Goal: Task Accomplishment & Management: Manage account settings

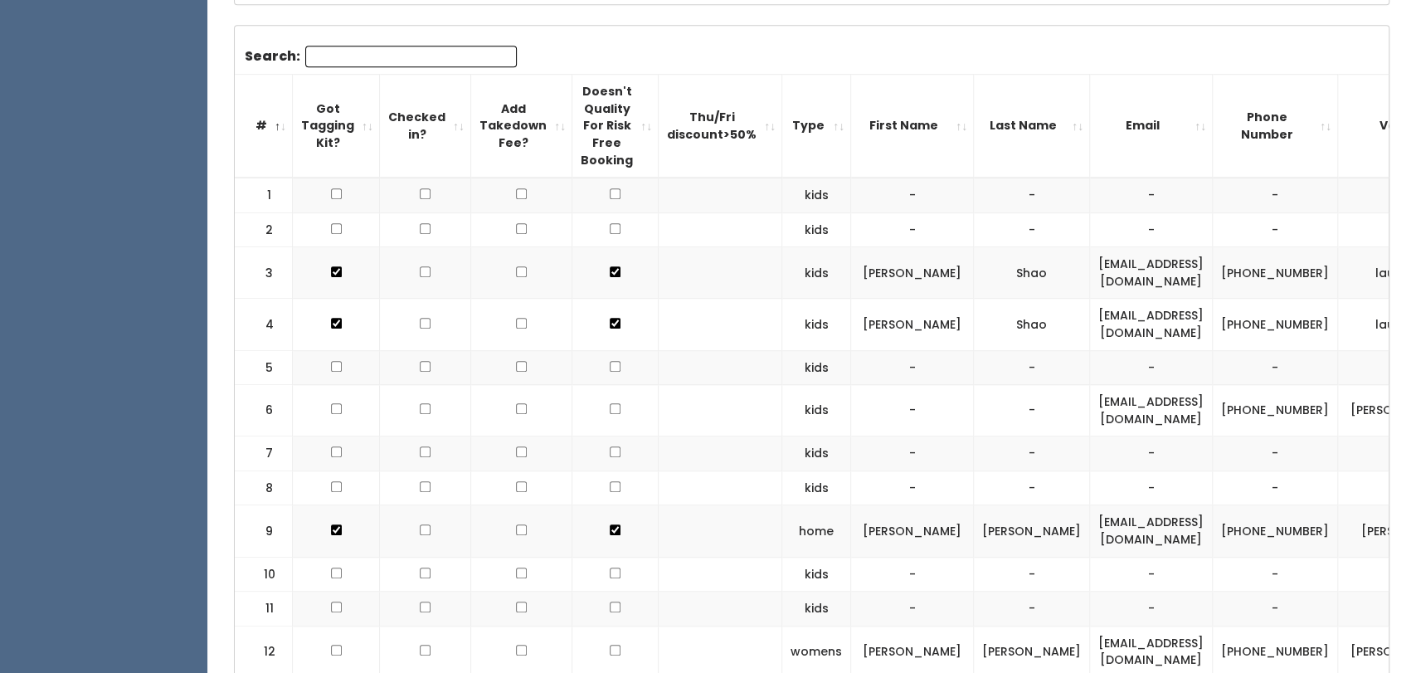
scroll to position [617, 0]
click at [420, 189] on input "checkbox" at bounding box center [425, 192] width 11 height 11
checkbox input "true"
click at [420, 228] on input "checkbox" at bounding box center [425, 227] width 11 height 11
checkbox input "true"
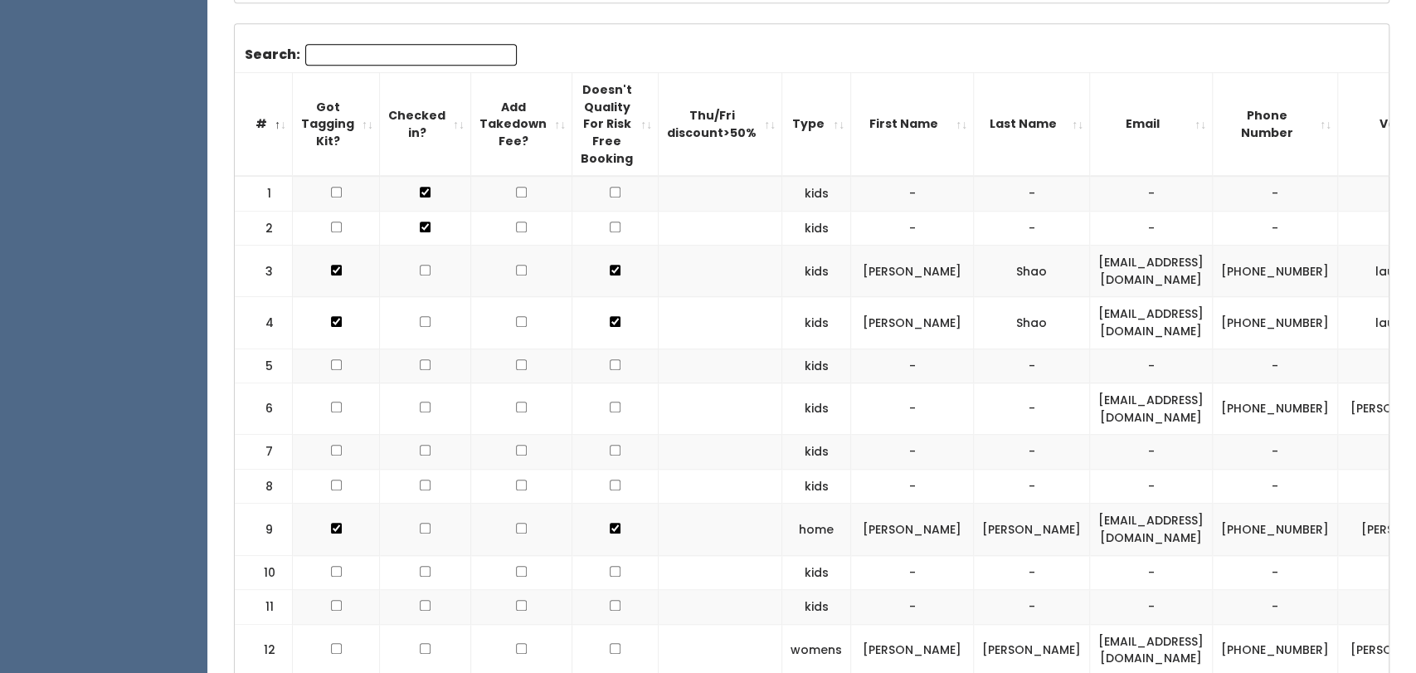
click at [423, 265] on input "checkbox" at bounding box center [425, 270] width 11 height 11
checkbox input "true"
click at [421, 319] on input "checkbox" at bounding box center [425, 321] width 11 height 11
checkbox input "true"
click at [421, 364] on input "checkbox" at bounding box center [425, 364] width 11 height 11
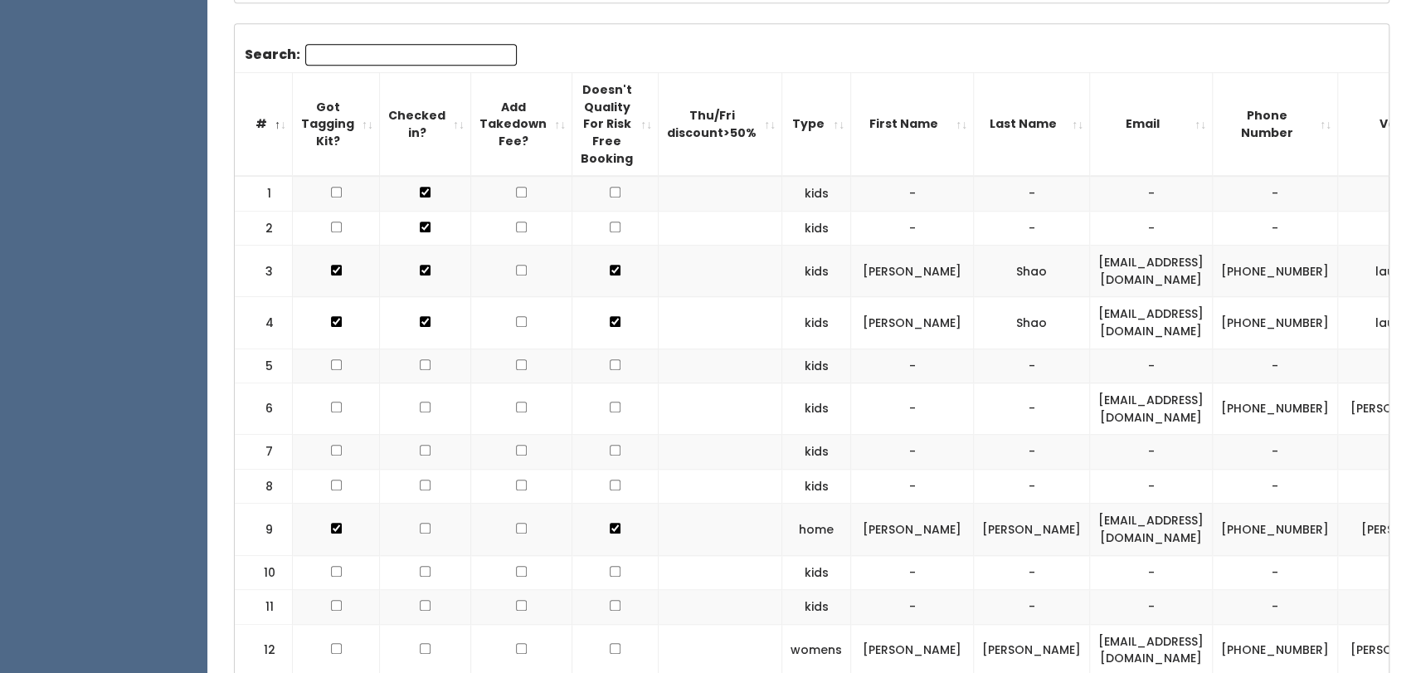
checkbox input "true"
click at [420, 404] on input "checkbox" at bounding box center [425, 407] width 11 height 11
checkbox input "true"
click at [420, 450] on input "checkbox" at bounding box center [425, 450] width 11 height 11
checkbox input "true"
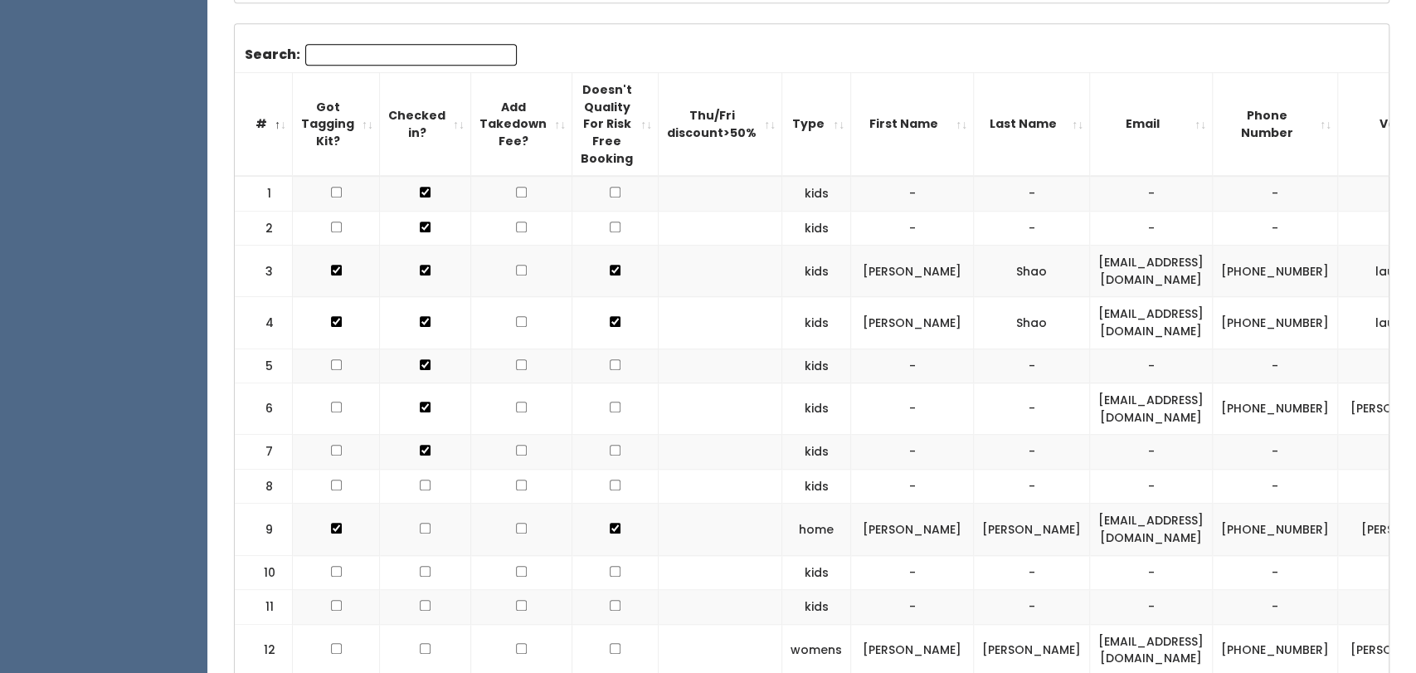
click at [420, 486] on input "checkbox" at bounding box center [425, 485] width 11 height 11
checkbox input "true"
click at [420, 527] on input "checkbox" at bounding box center [425, 528] width 11 height 11
checkbox input "true"
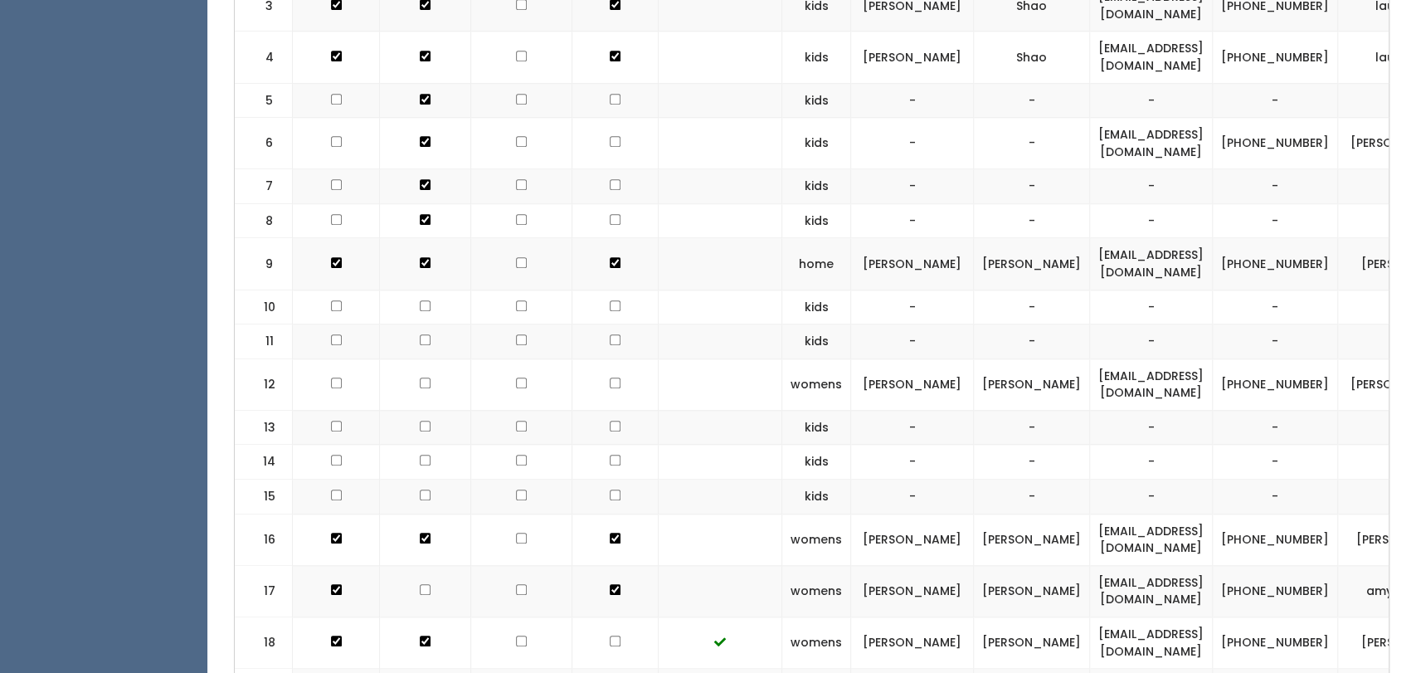
scroll to position [886, 0]
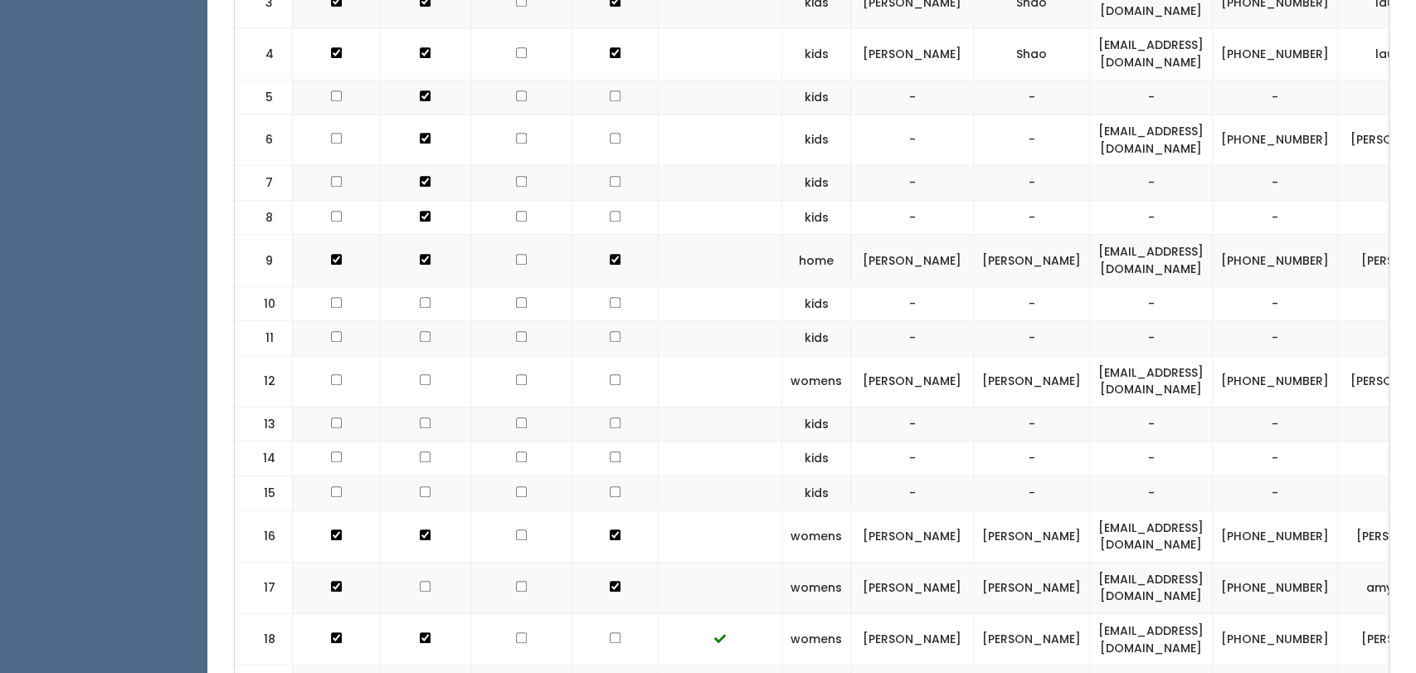
click at [425, 299] on input "checkbox" at bounding box center [425, 302] width 11 height 11
checkbox input "true"
click at [420, 334] on input "checkbox" at bounding box center [425, 336] width 11 height 11
checkbox input "true"
click at [415, 392] on td at bounding box center [425, 380] width 91 height 51
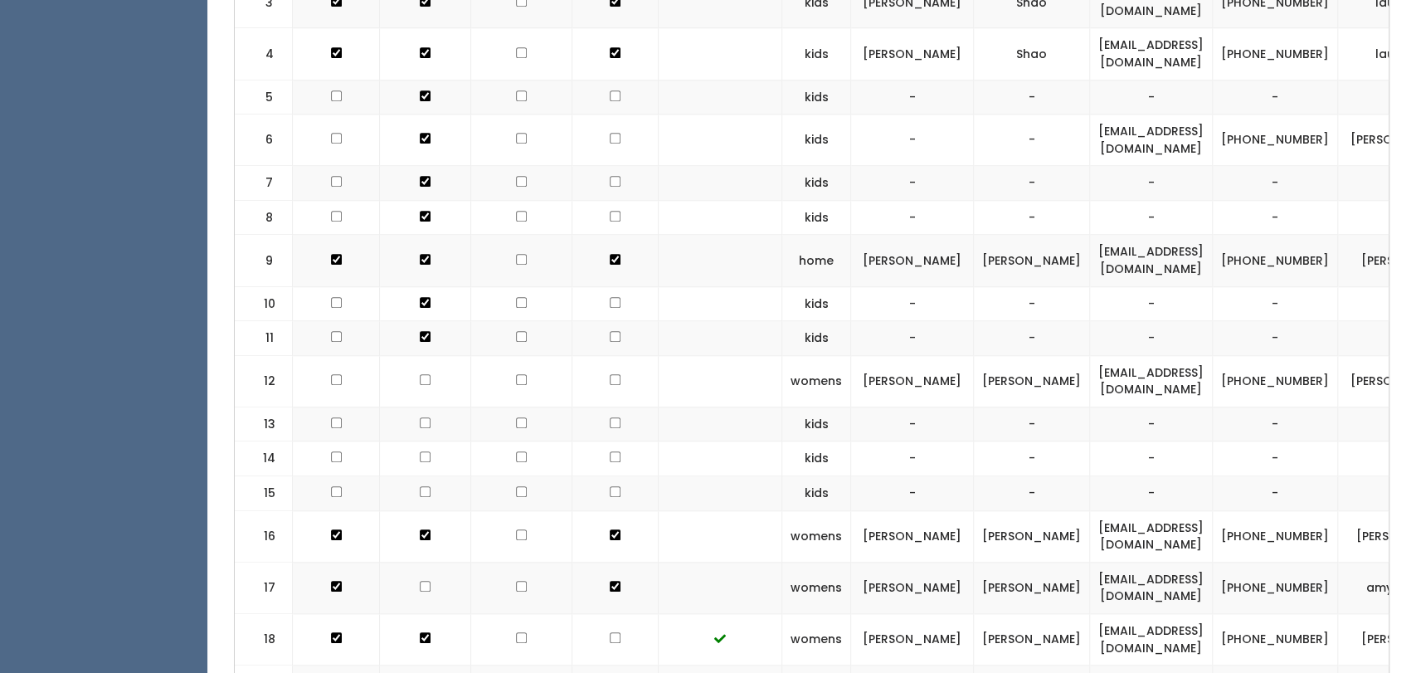
click at [421, 451] on input "checkbox" at bounding box center [425, 456] width 11 height 11
checkbox input "true"
click at [420, 489] on input "checkbox" at bounding box center [425, 491] width 11 height 11
checkbox input "true"
click at [420, 417] on input "checkbox" at bounding box center [425, 422] width 11 height 11
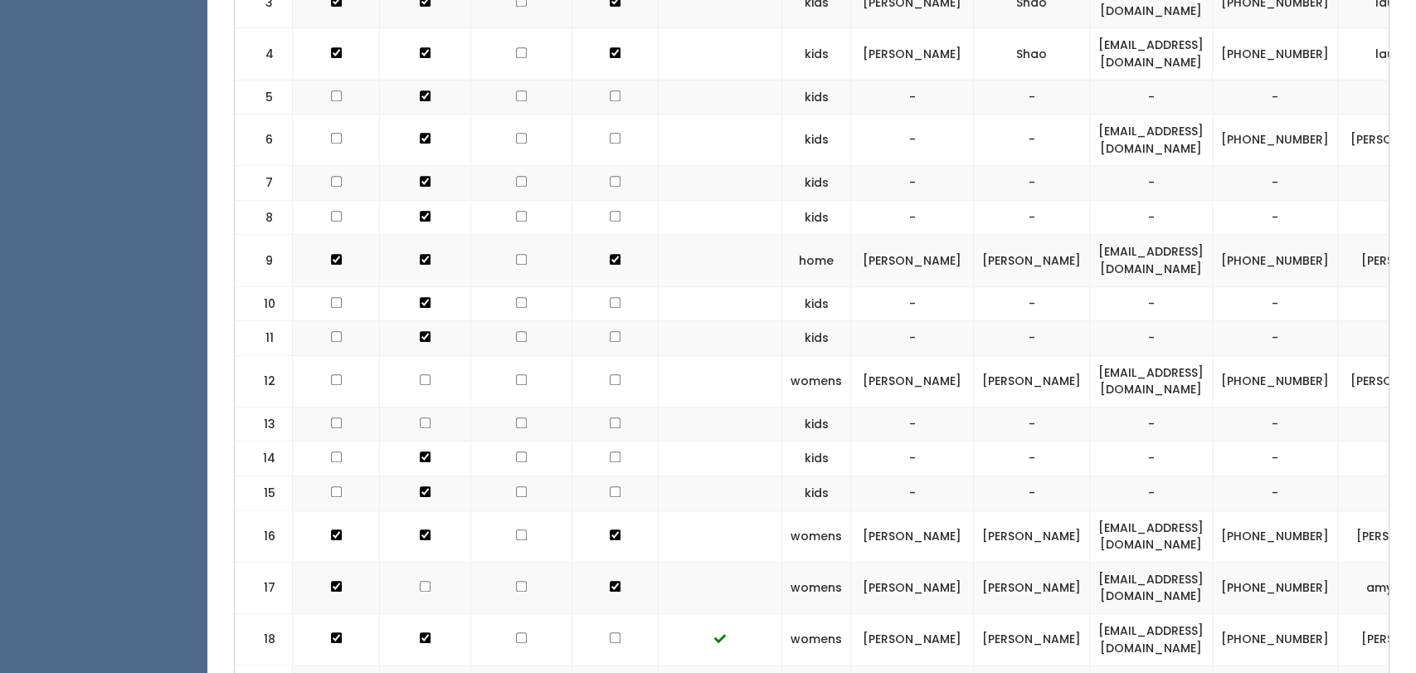
checkbox input "true"
click at [420, 374] on input "checkbox" at bounding box center [425, 379] width 11 height 11
checkbox input "true"
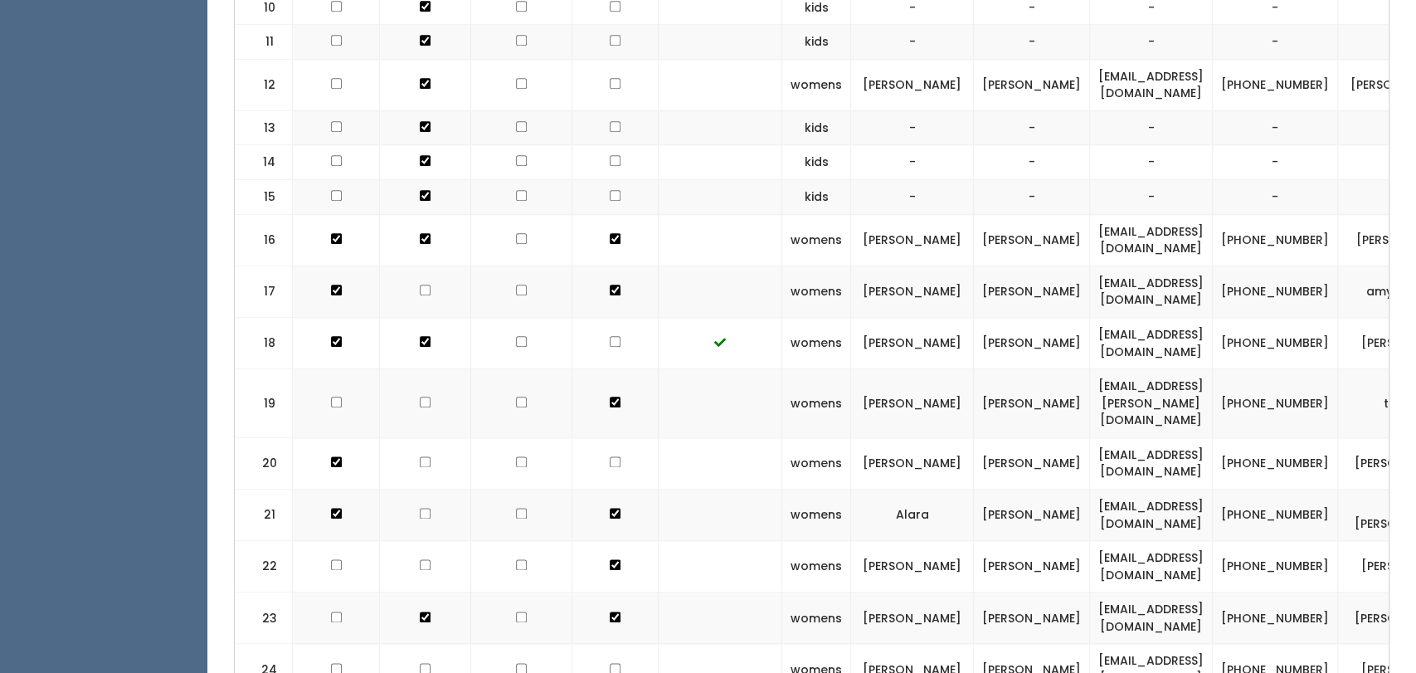
scroll to position [1188, 0]
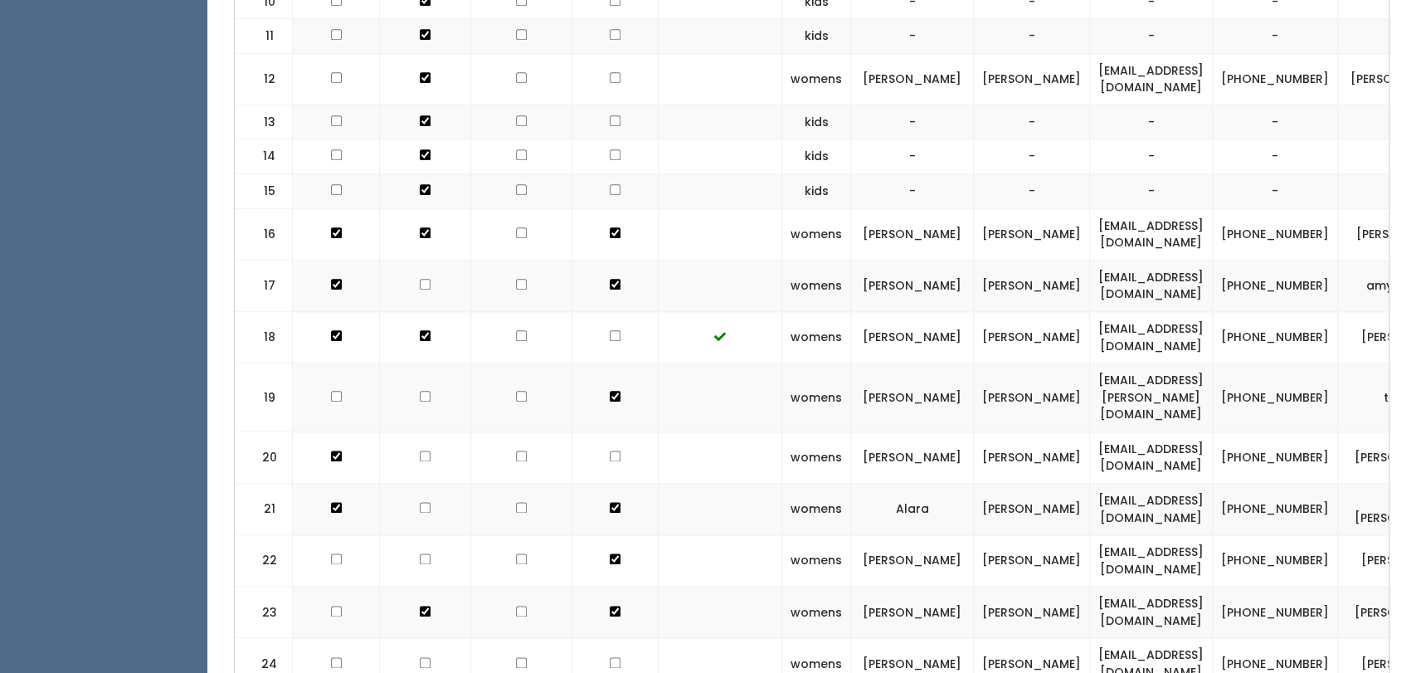
click at [421, 279] on input "checkbox" at bounding box center [425, 284] width 11 height 11
checkbox input "true"
click at [420, 391] on input "checkbox" at bounding box center [425, 396] width 11 height 11
checkbox input "true"
click at [420, 450] on input "checkbox" at bounding box center [425, 455] width 11 height 11
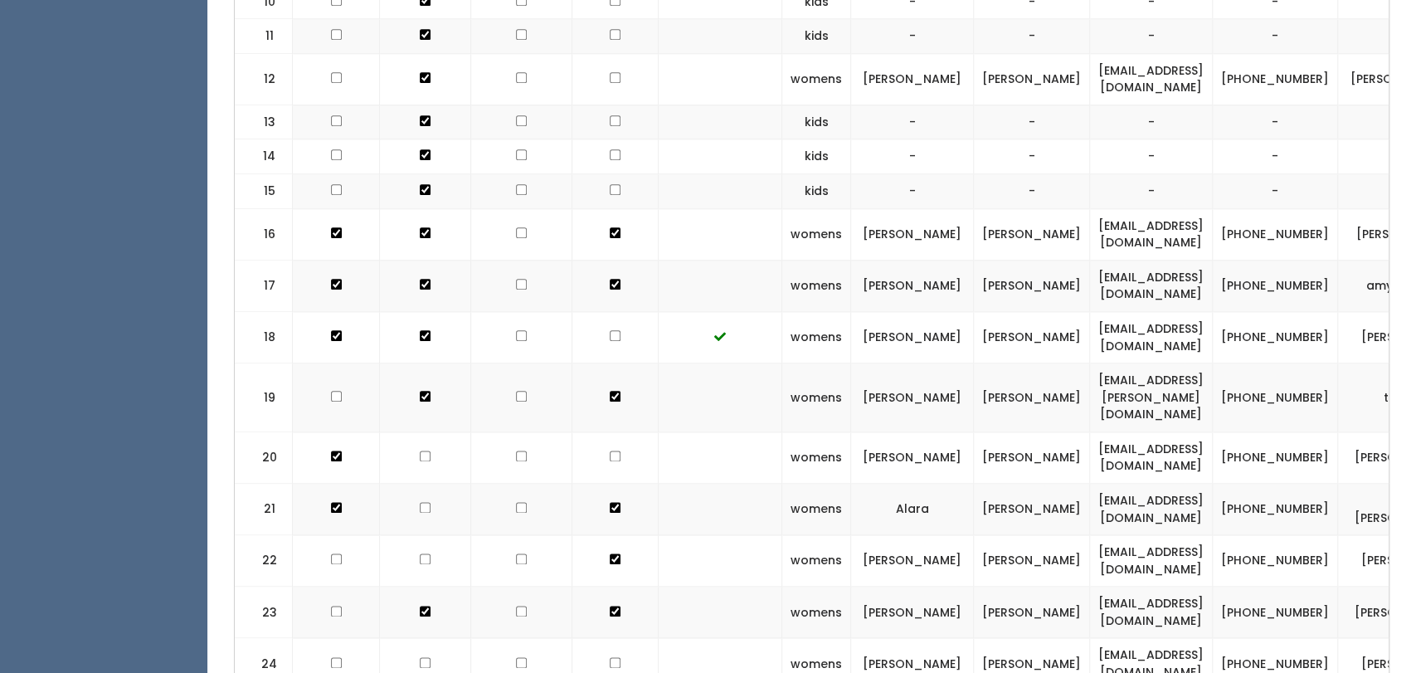
checkbox input "true"
click at [426, 507] on td at bounding box center [425, 509] width 91 height 51
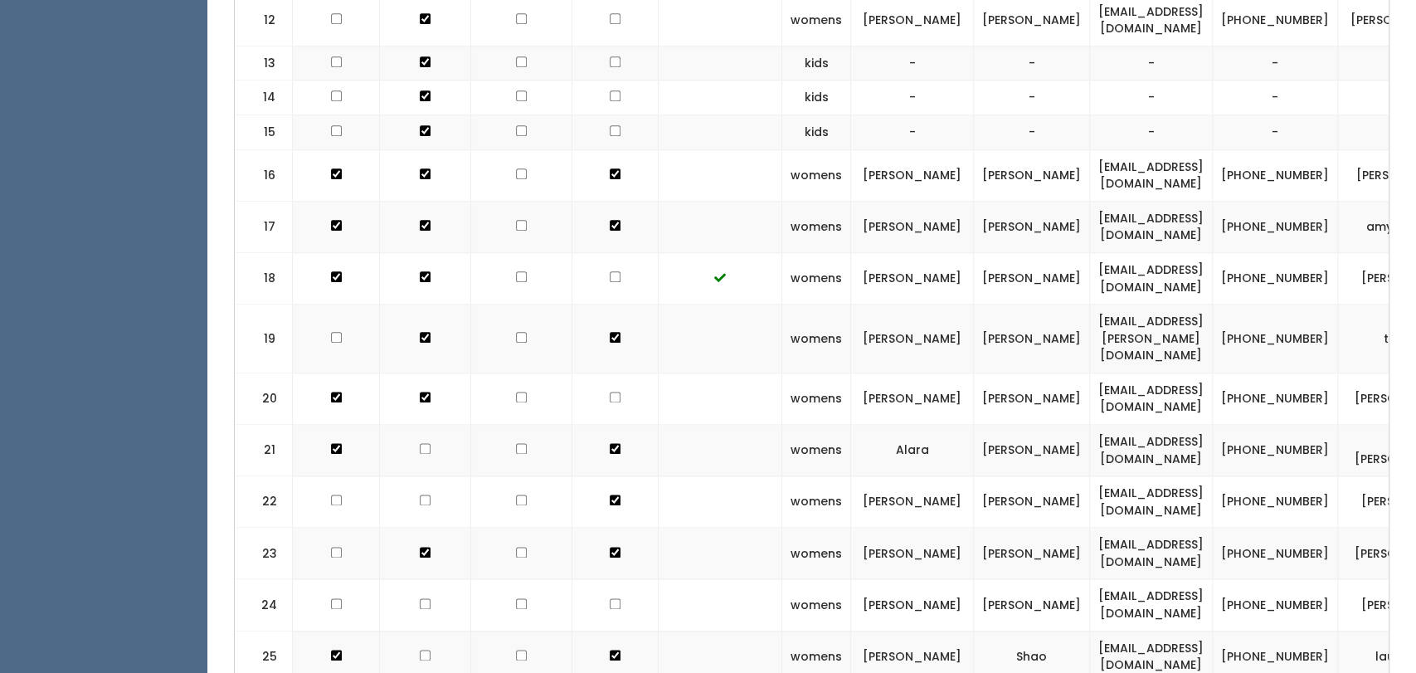
scroll to position [1387, 0]
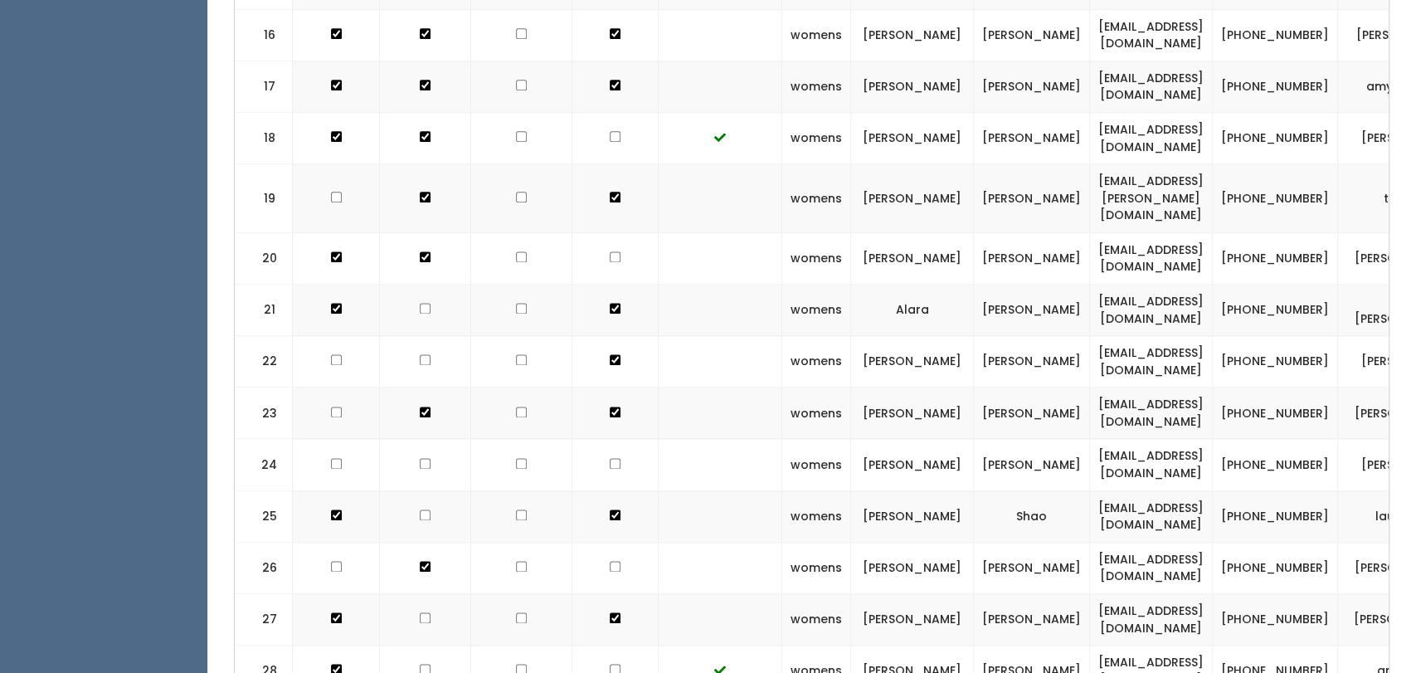
click at [420, 354] on input "checkbox" at bounding box center [425, 359] width 11 height 11
checkbox input "true"
click at [420, 303] on input "checkbox" at bounding box center [425, 308] width 11 height 11
checkbox input "true"
click at [420, 458] on input "checkbox" at bounding box center [425, 463] width 11 height 11
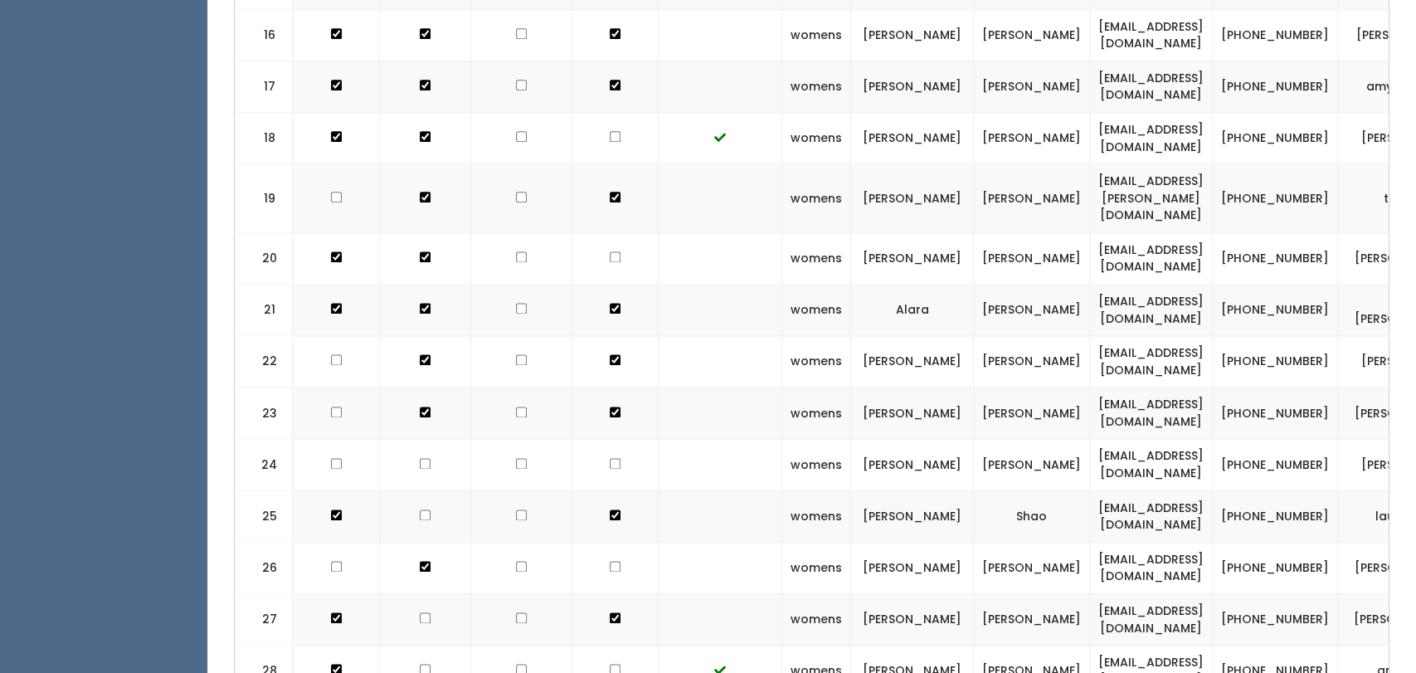
checkbox input "true"
click at [423, 509] on input "checkbox" at bounding box center [425, 514] width 11 height 11
checkbox input "true"
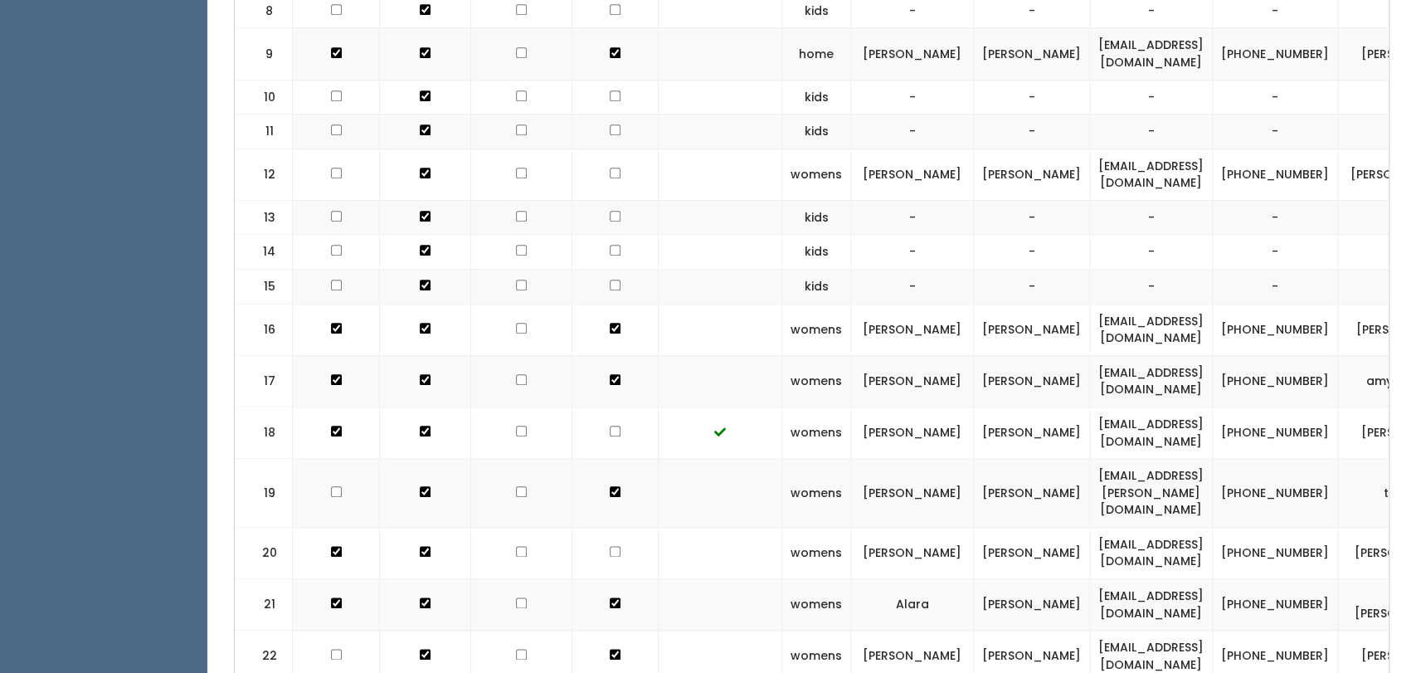
scroll to position [1091, 0]
click at [420, 286] on input "checkbox" at bounding box center [425, 286] width 11 height 11
checkbox input "false"
click at [420, 252] on input "checkbox" at bounding box center [425, 251] width 11 height 11
checkbox input "false"
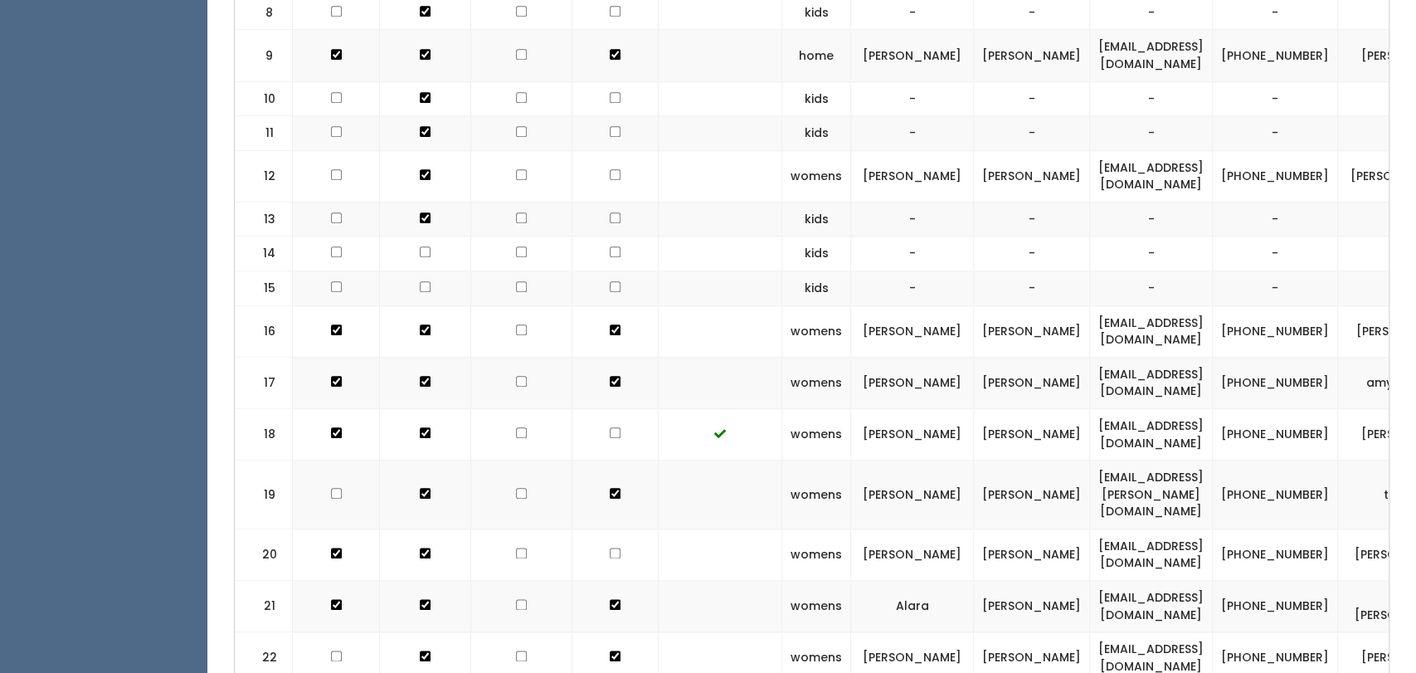
click at [420, 216] on input "checkbox" at bounding box center [425, 217] width 11 height 11
checkbox input "false"
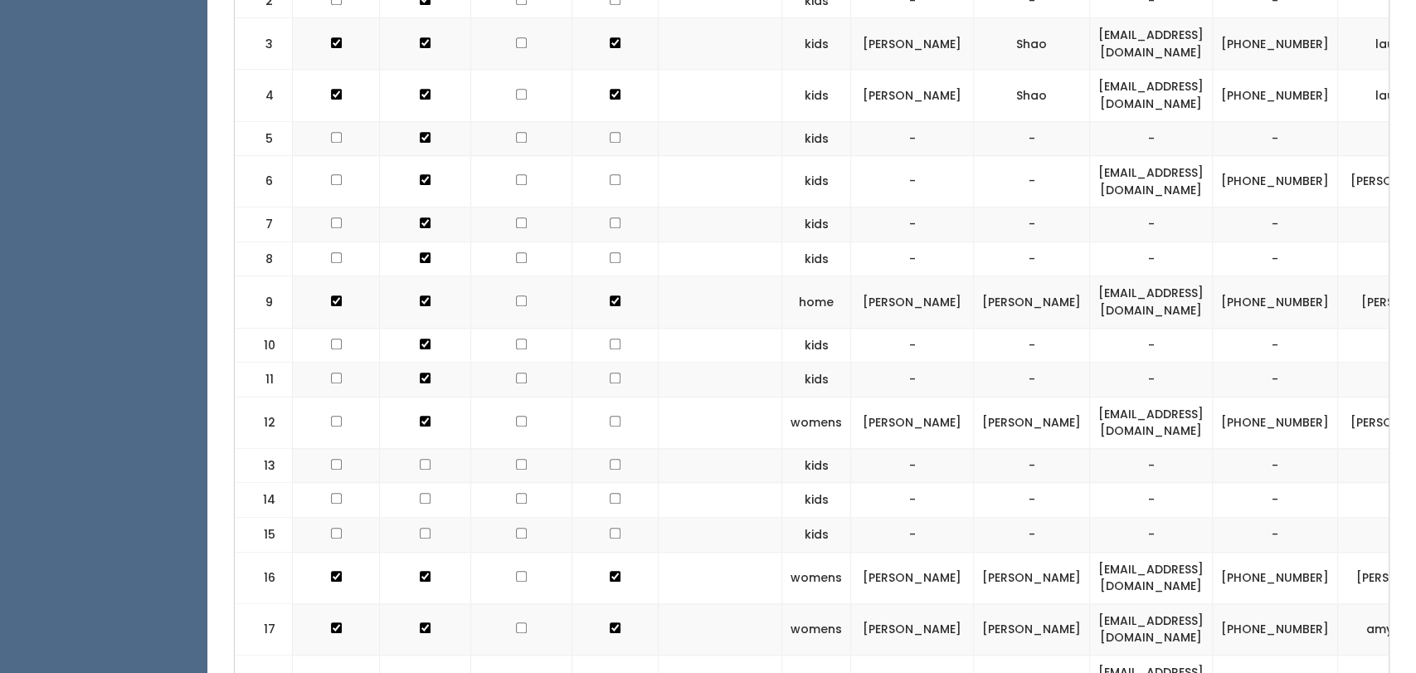
click at [420, 374] on input "checkbox" at bounding box center [425, 378] width 11 height 11
checkbox input "false"
click at [420, 338] on input "checkbox" at bounding box center [425, 343] width 11 height 11
checkbox input "false"
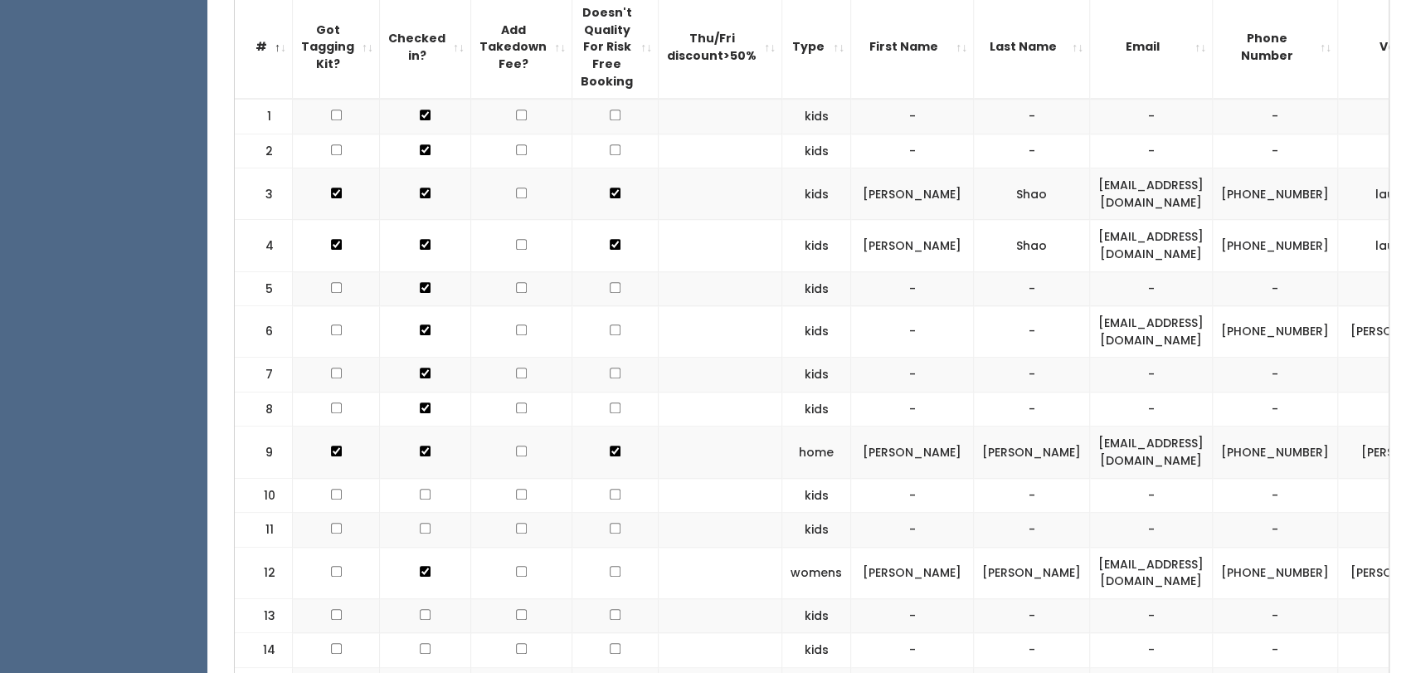
scroll to position [689, 0]
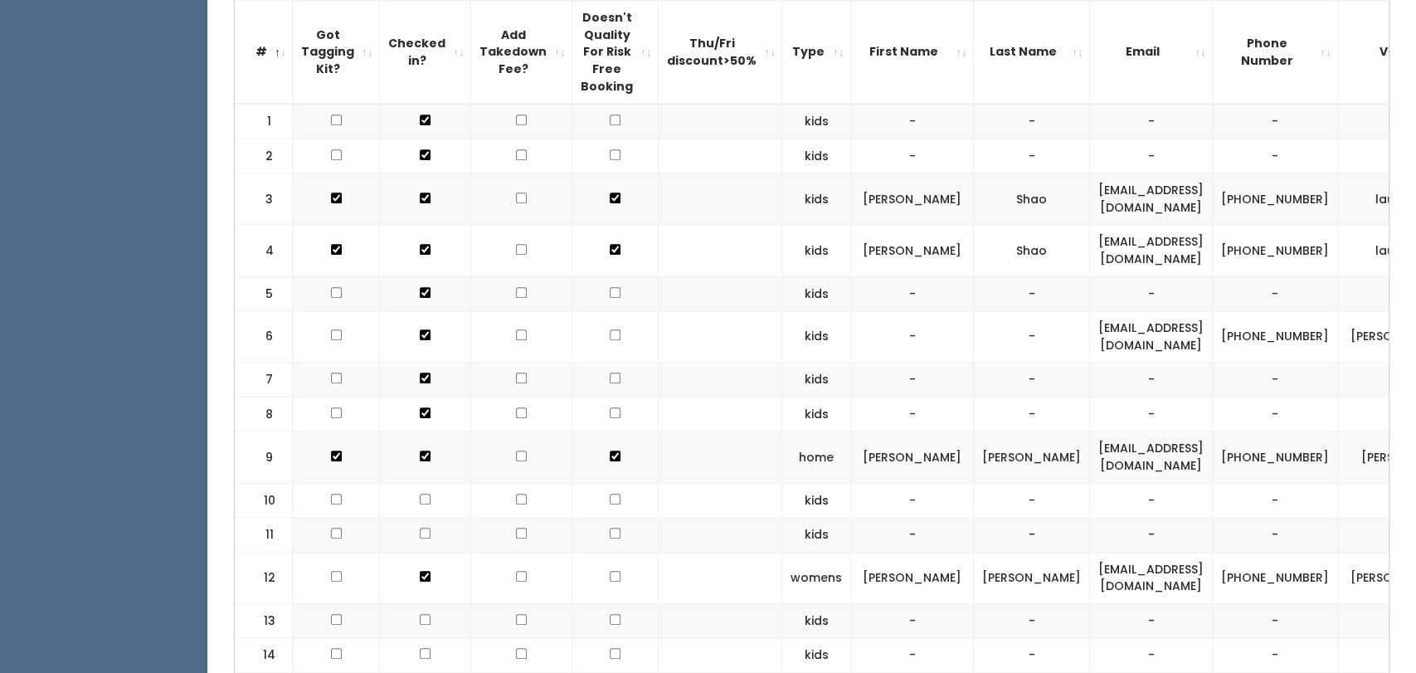
click at [420, 412] on input "checkbox" at bounding box center [425, 412] width 11 height 11
checkbox input "false"
click at [420, 375] on input "checkbox" at bounding box center [425, 378] width 11 height 11
checkbox input "false"
click at [420, 288] on input "checkbox" at bounding box center [425, 292] width 11 height 11
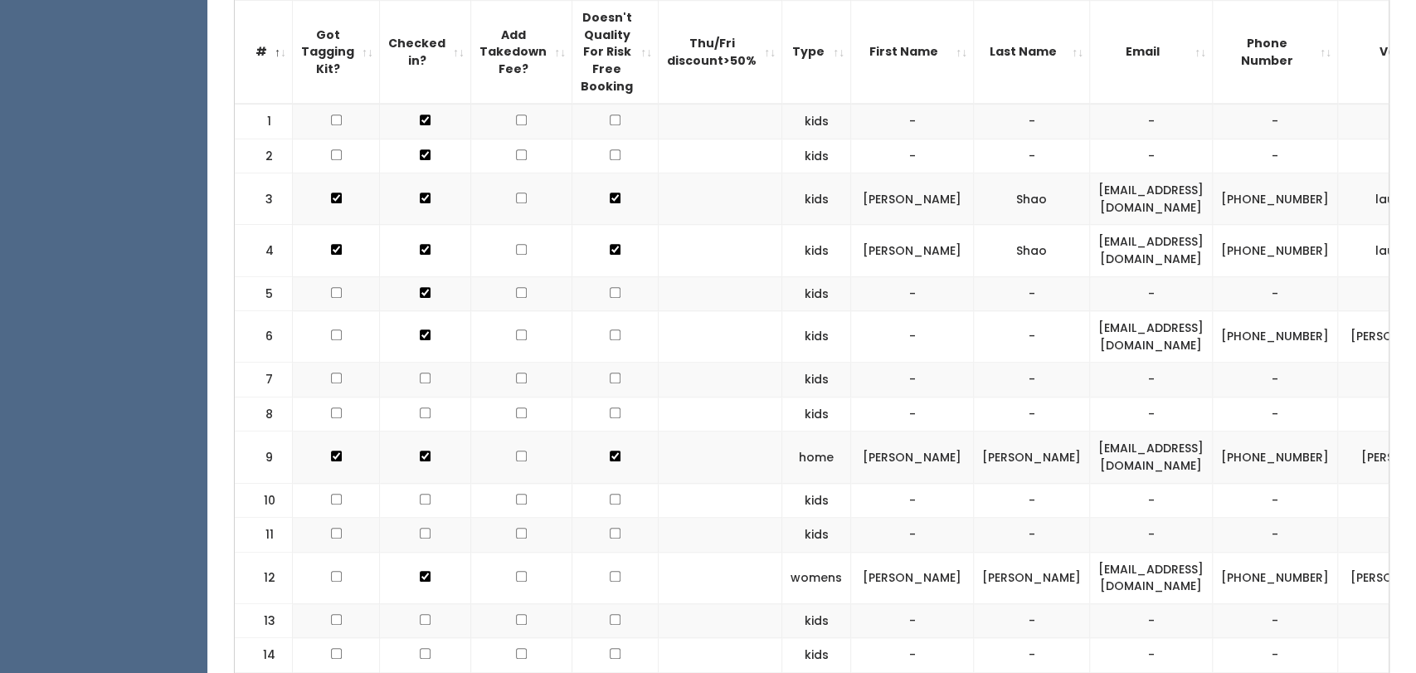
checkbox input "false"
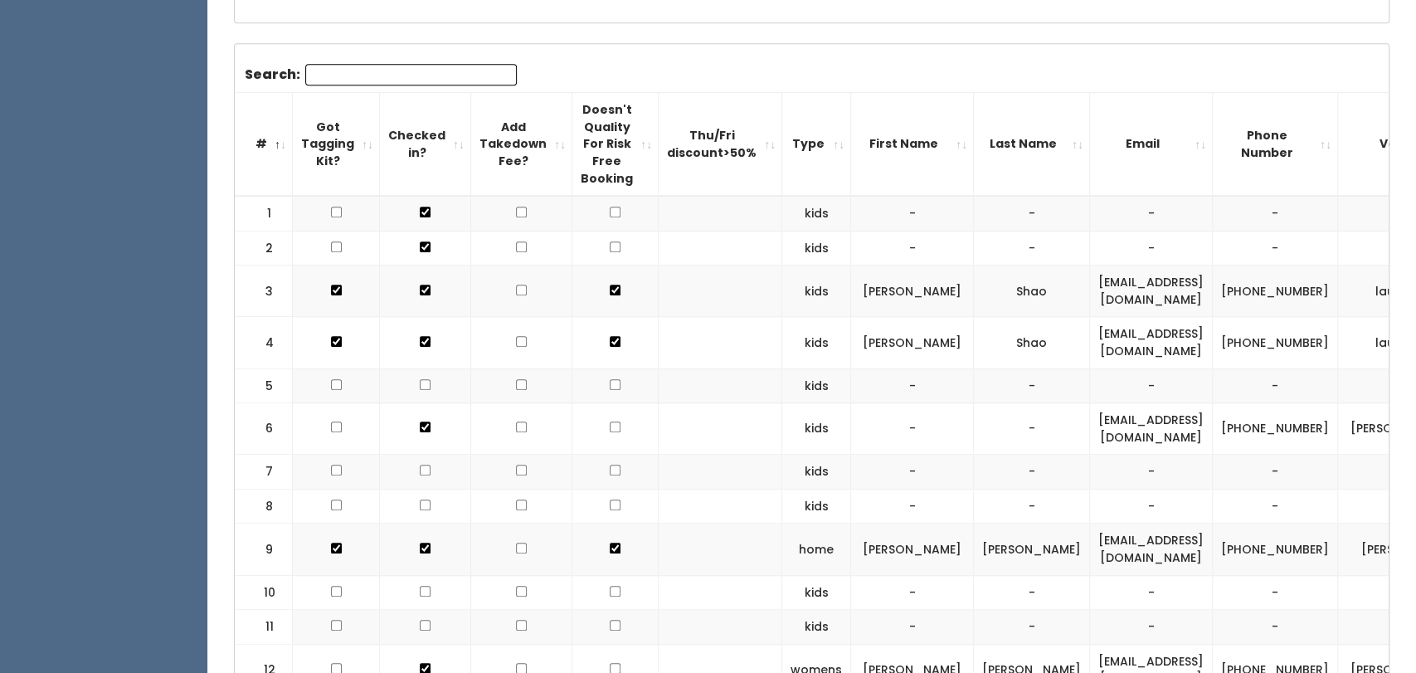
click at [420, 248] on input "checkbox" at bounding box center [425, 246] width 11 height 11
checkbox input "false"
click at [420, 212] on input "checkbox" at bounding box center [425, 212] width 11 height 11
checkbox input "false"
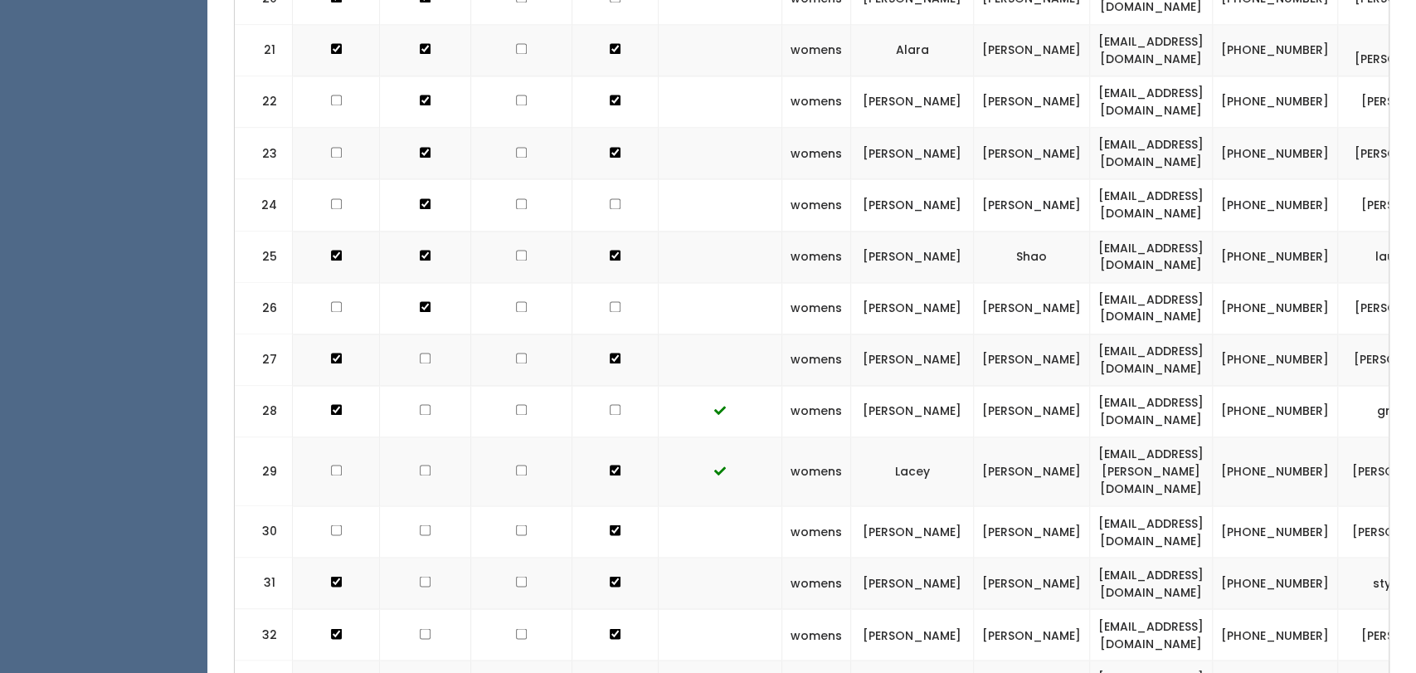
scroll to position [1717, 0]
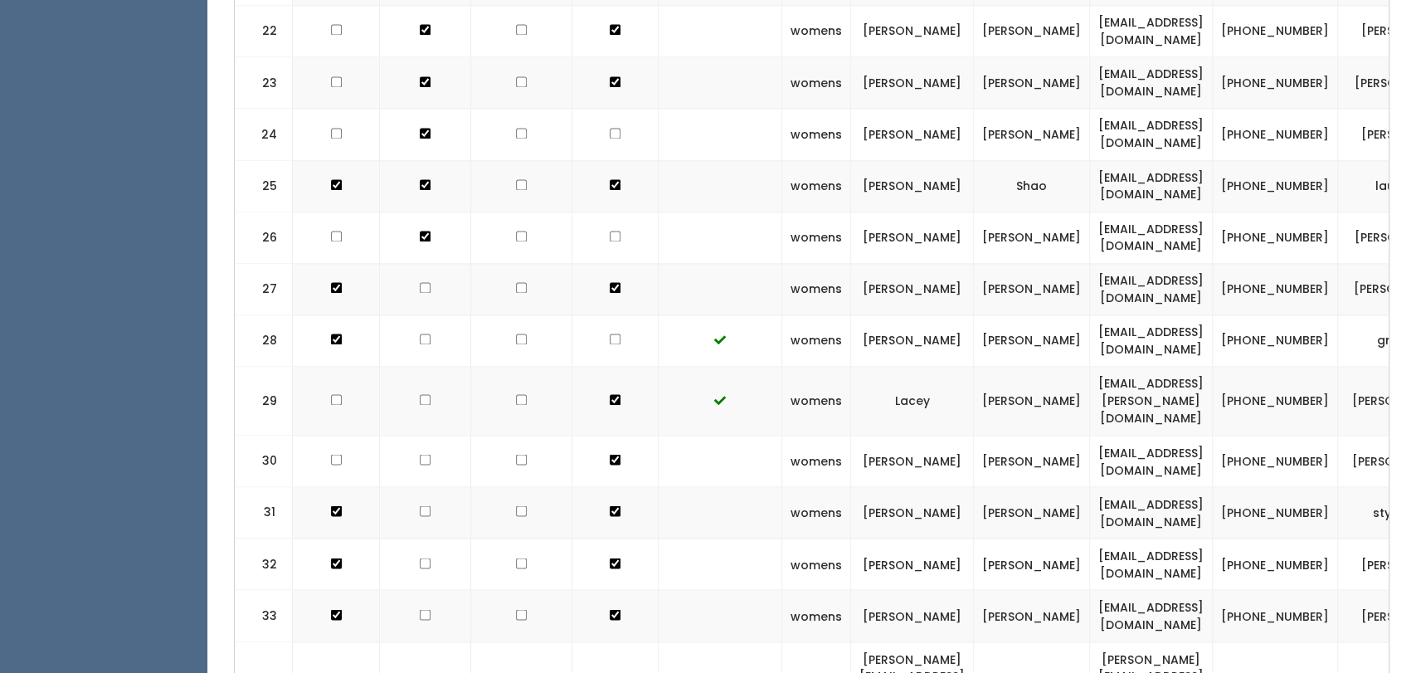
click at [420, 282] on input "checkbox" at bounding box center [425, 287] width 11 height 11
checkbox input "true"
click at [420, 334] on input "checkbox" at bounding box center [425, 339] width 11 height 11
checkbox input "true"
click at [421, 394] on input "checkbox" at bounding box center [425, 399] width 11 height 11
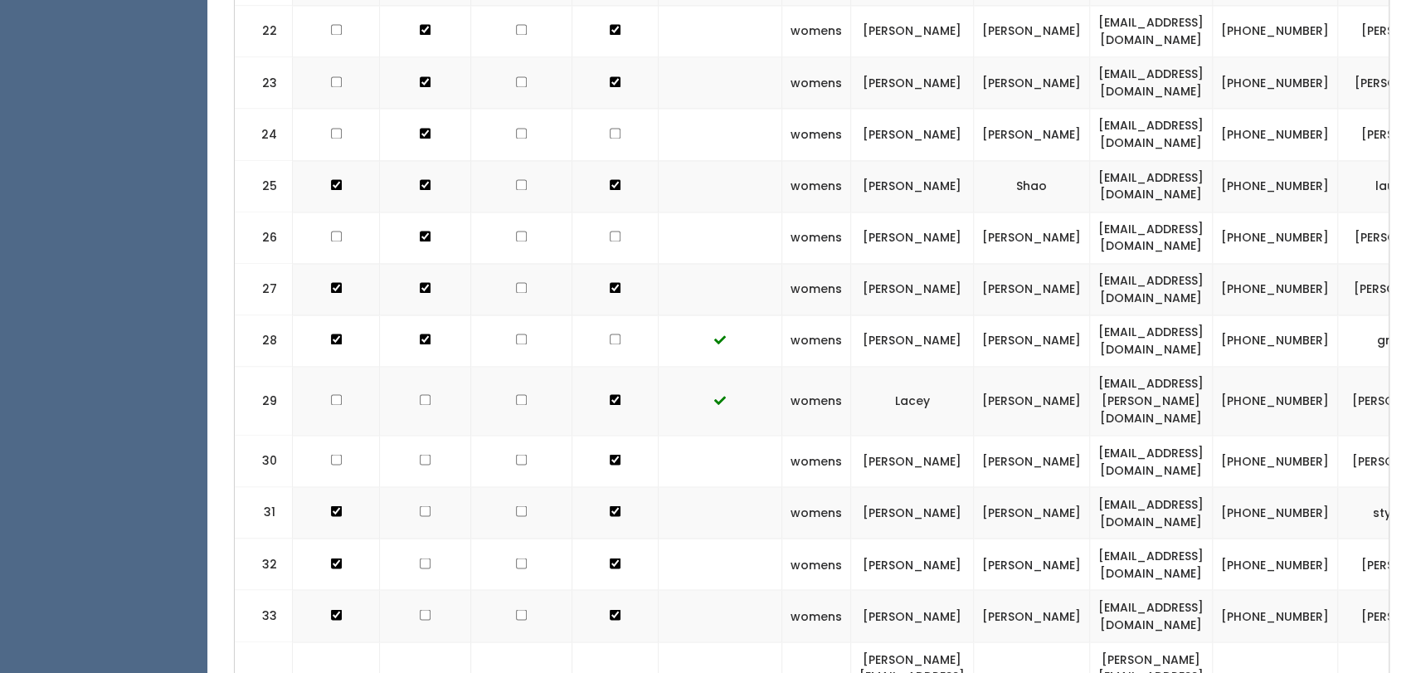
checkbox input "true"
click at [421, 505] on input "checkbox" at bounding box center [425, 510] width 11 height 11
checkbox input "true"
click at [423, 558] on input "checkbox" at bounding box center [425, 563] width 11 height 11
checkbox input "true"
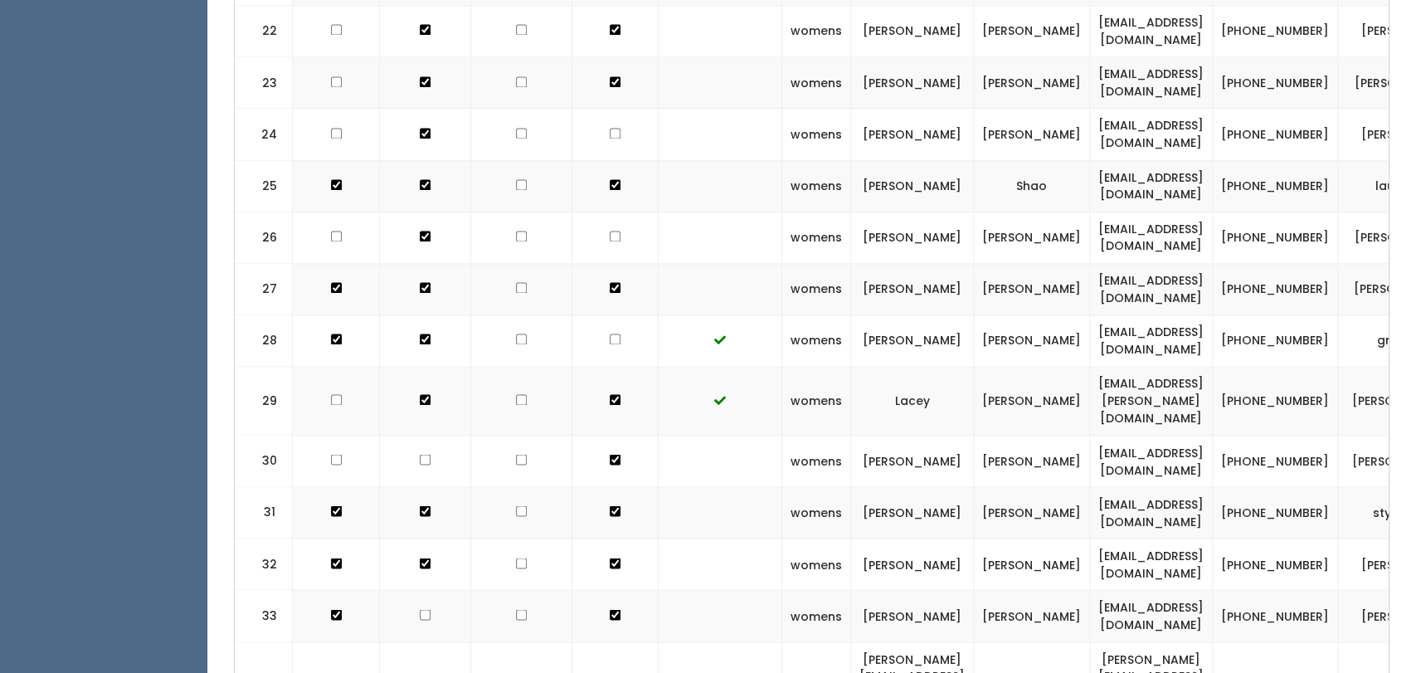
click at [420, 454] on input "checkbox" at bounding box center [425, 459] width 11 height 11
checkbox input "true"
click at [420, 609] on input "checkbox" at bounding box center [425, 614] width 11 height 11
checkbox input "true"
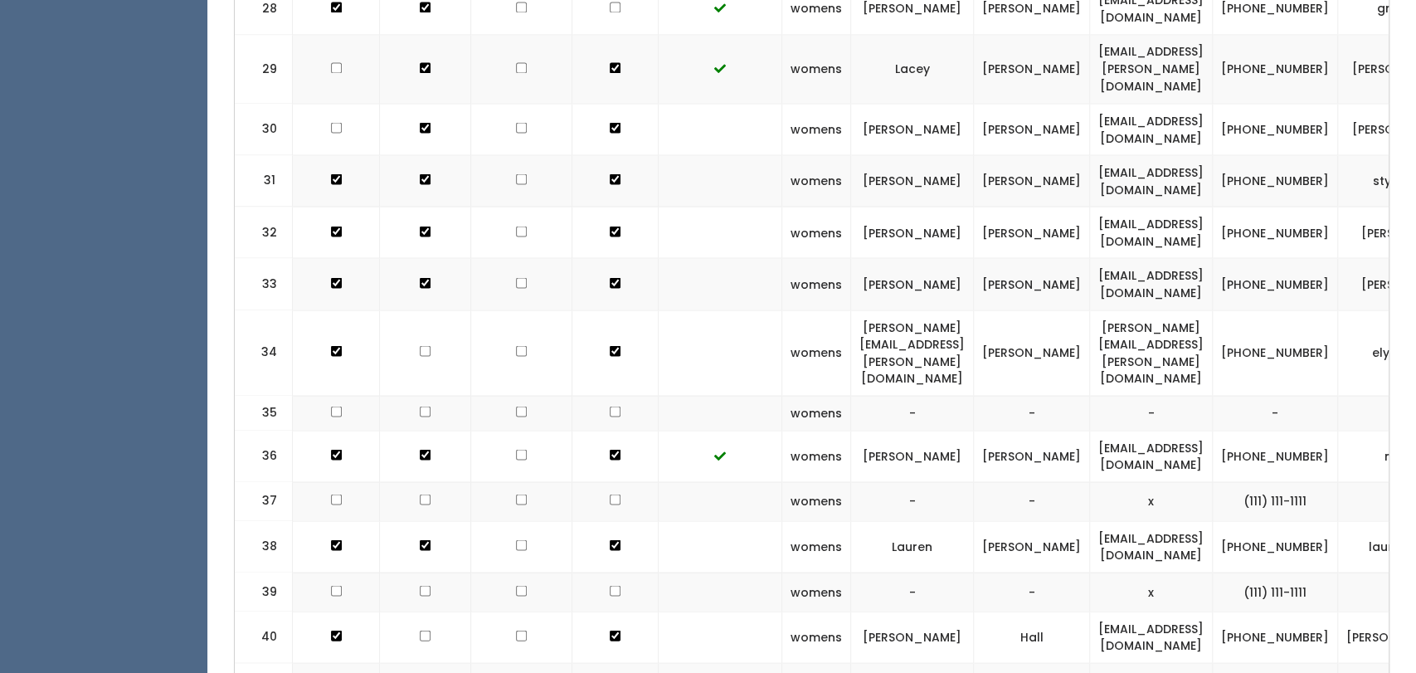
click at [420, 345] on input "checkbox" at bounding box center [425, 350] width 11 height 11
checkbox input "true"
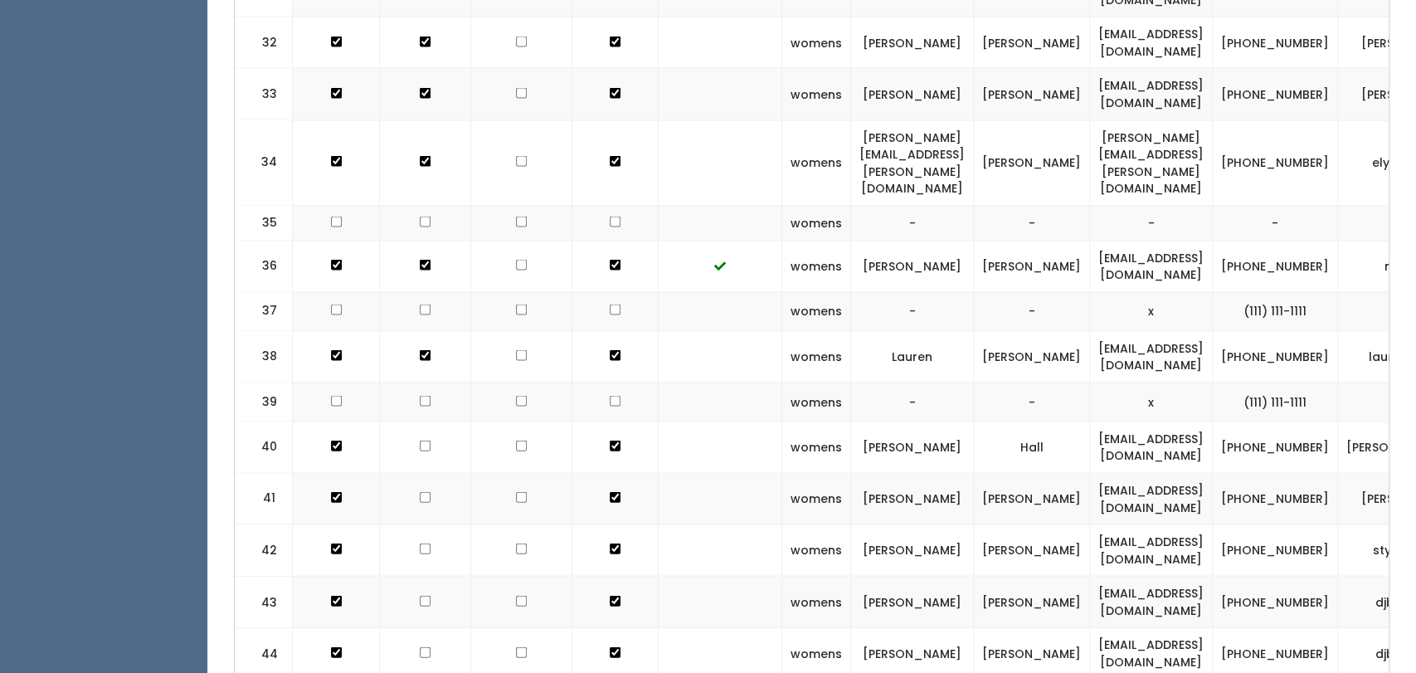
scroll to position [2283, 0]
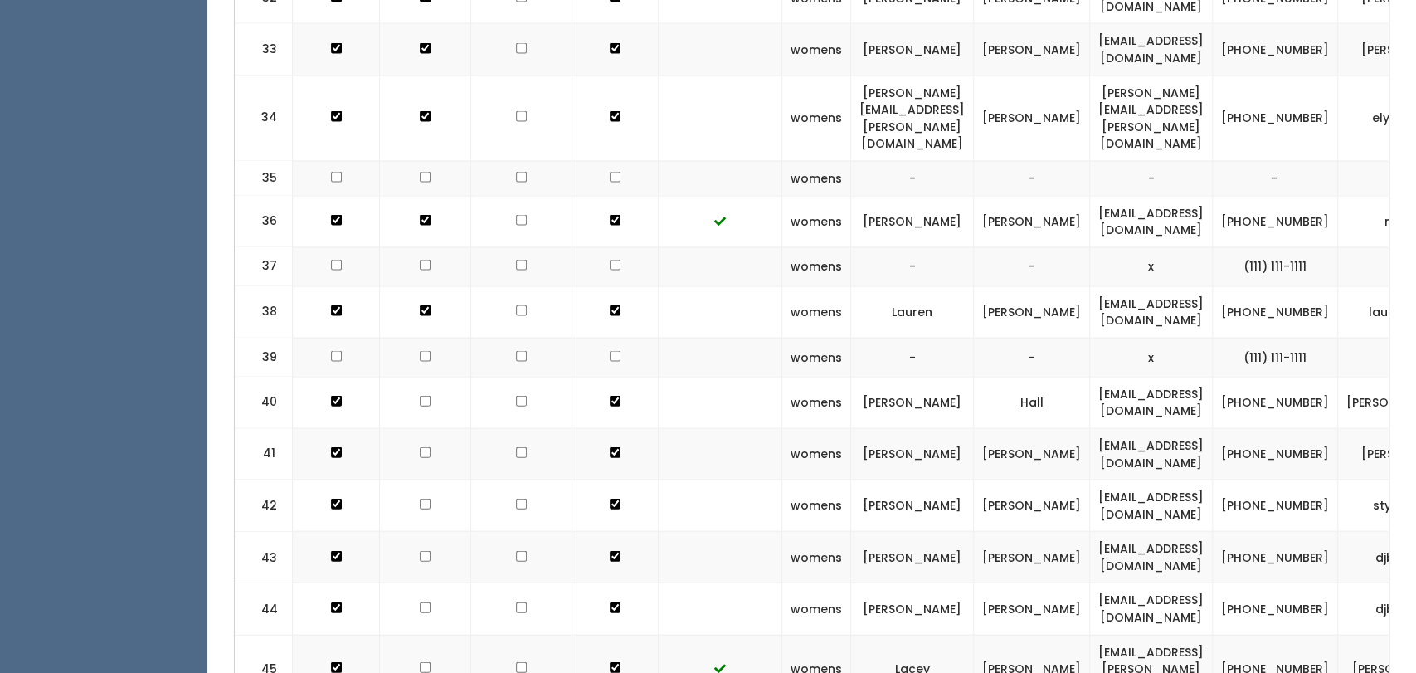
click at [425, 377] on td at bounding box center [425, 402] width 91 height 51
click at [420, 447] on input "checkbox" at bounding box center [425, 452] width 11 height 11
checkbox input "true"
click at [420, 499] on input "checkbox" at bounding box center [425, 504] width 11 height 11
checkbox input "true"
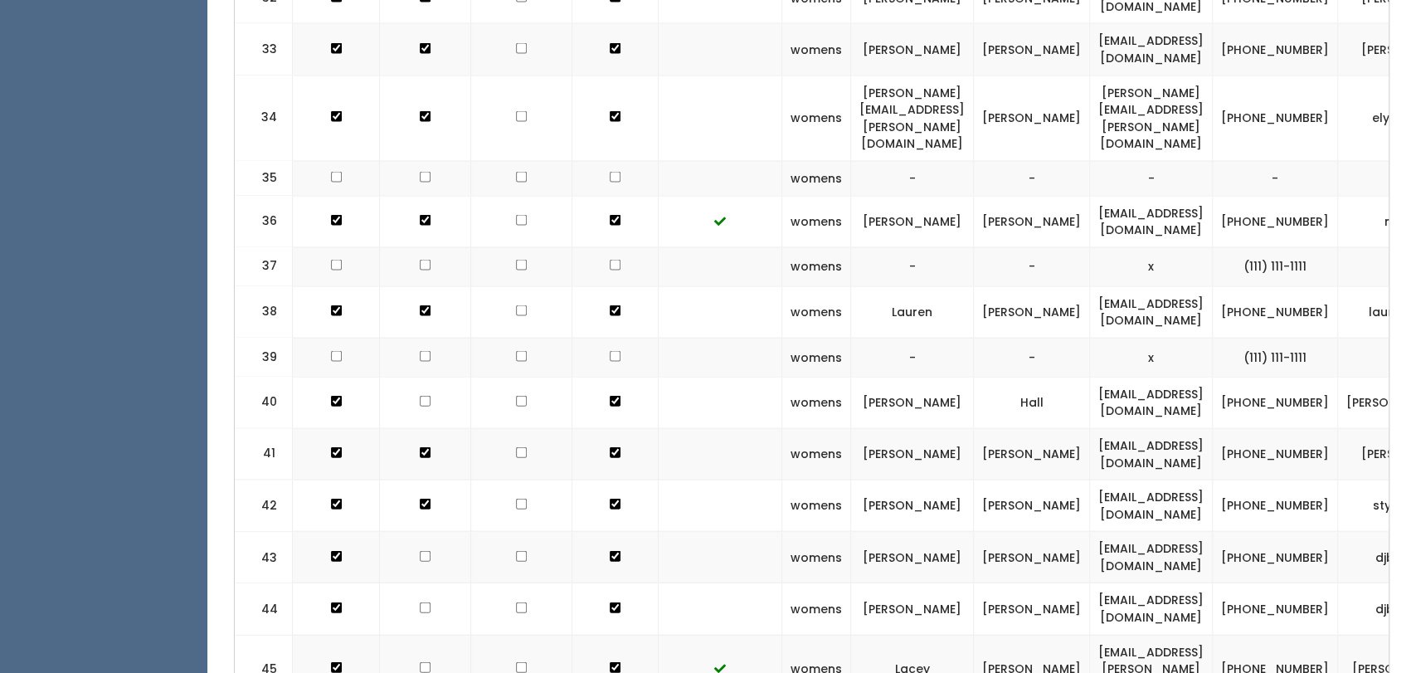
click at [426, 532] on td at bounding box center [425, 557] width 91 height 51
click at [420, 396] on input "checkbox" at bounding box center [425, 401] width 11 height 11
checkbox input "true"
click at [412, 583] on td at bounding box center [425, 608] width 91 height 51
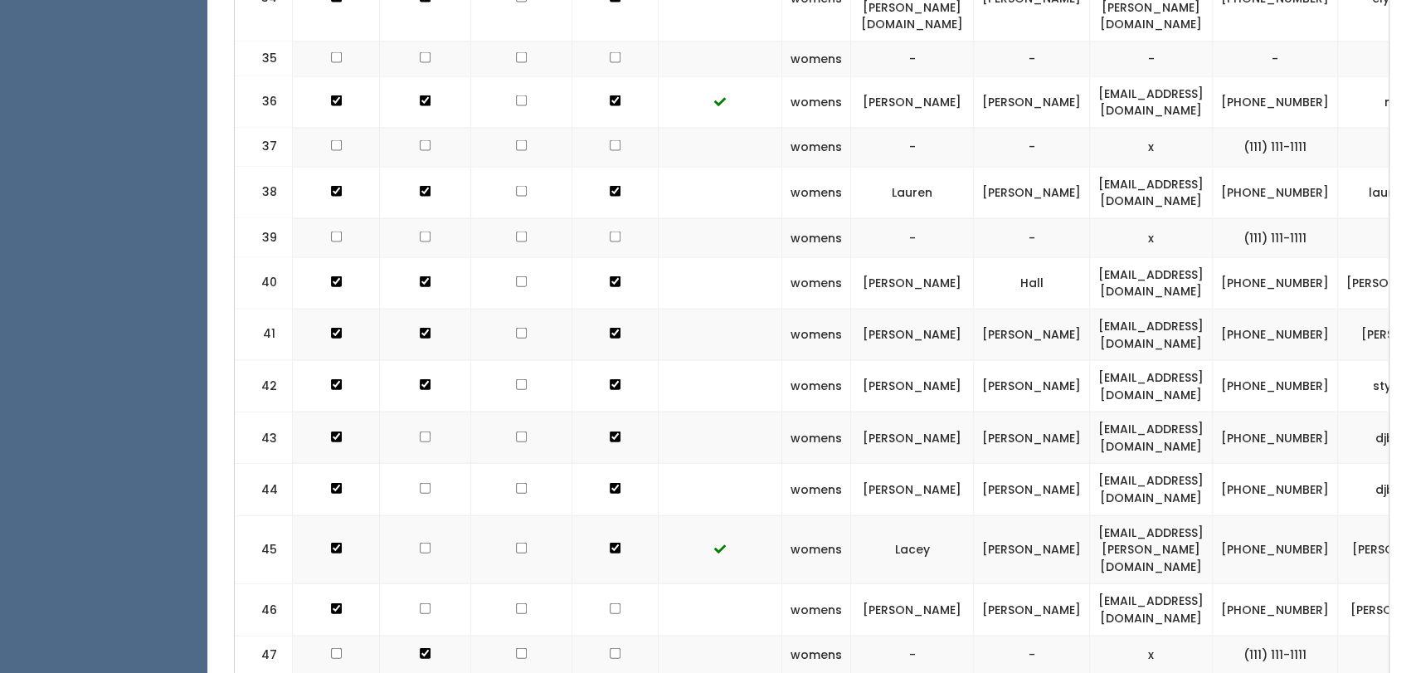
scroll to position [2462, 0]
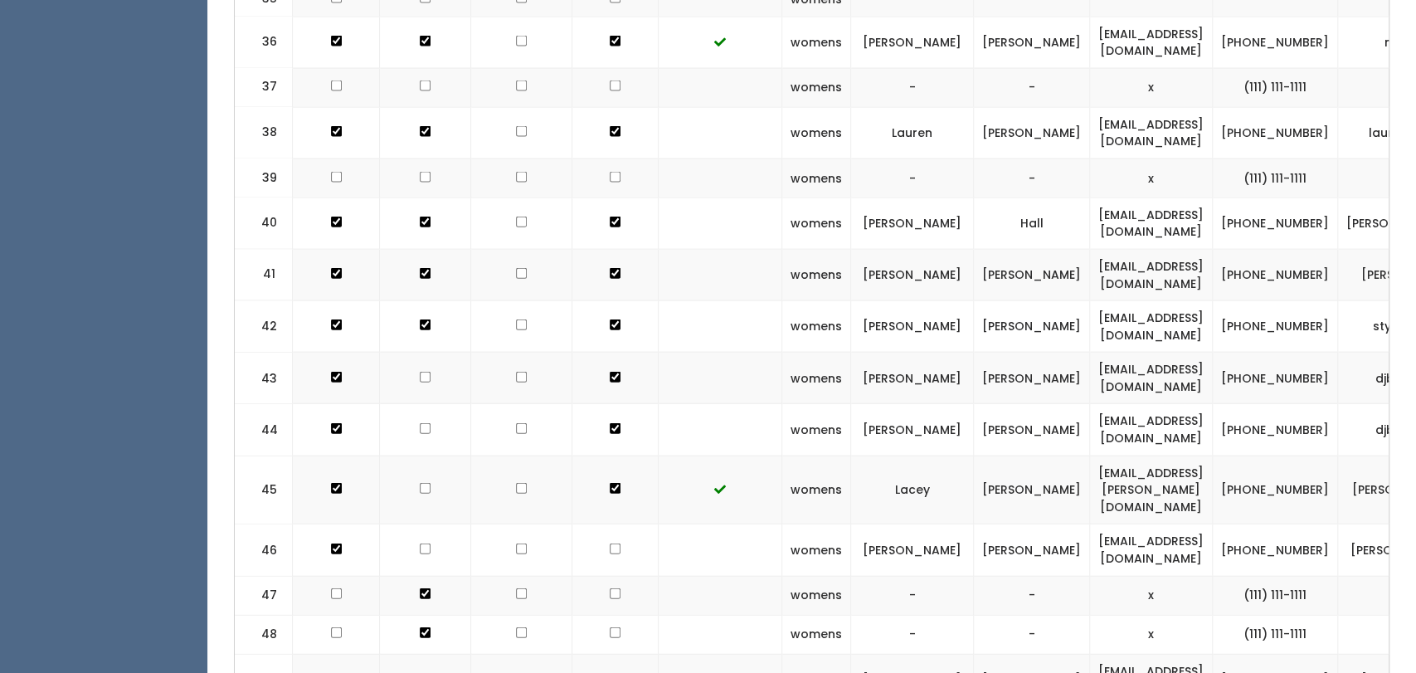
click at [420, 372] on input "checkbox" at bounding box center [425, 377] width 11 height 11
checkbox input "true"
click at [421, 423] on input "checkbox" at bounding box center [425, 428] width 11 height 11
checkbox input "true"
click at [434, 524] on td at bounding box center [425, 549] width 91 height 51
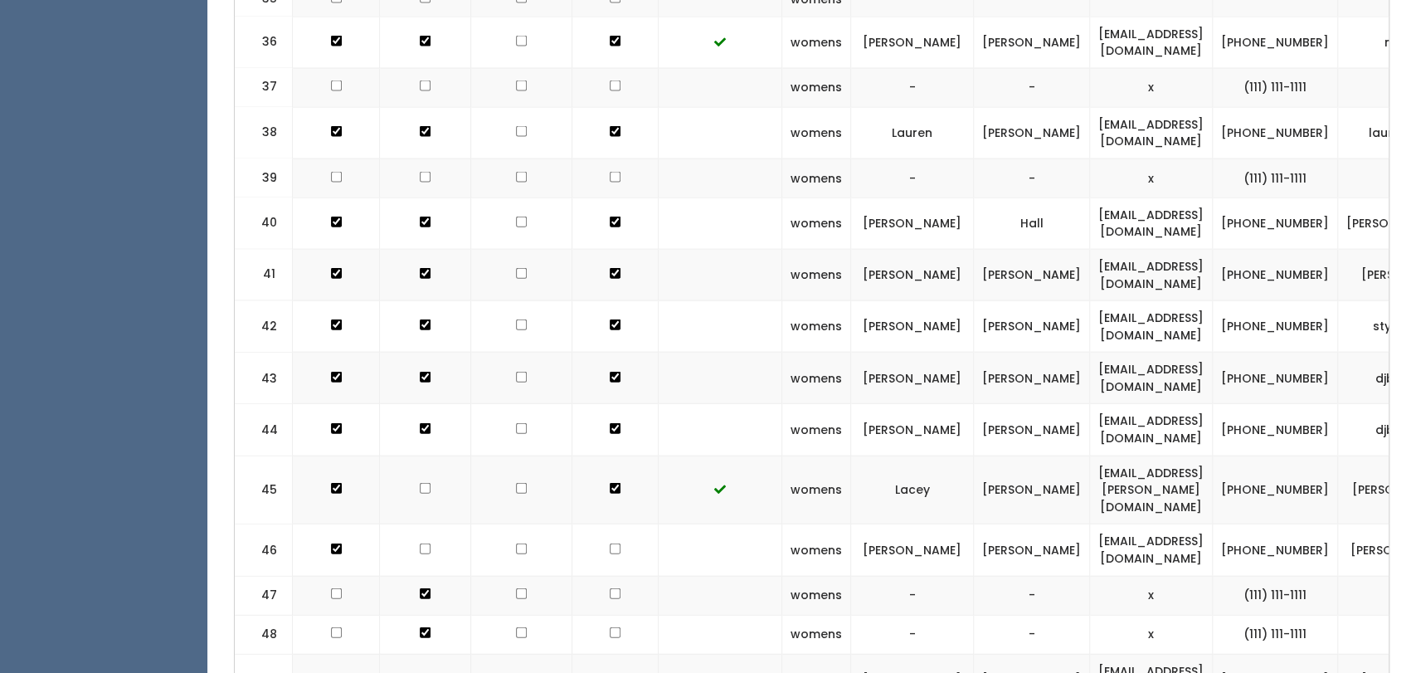
click at [413, 524] on td at bounding box center [425, 549] width 91 height 51
click at [420, 483] on input "checkbox" at bounding box center [425, 488] width 11 height 11
checkbox input "true"
click at [421, 524] on td at bounding box center [425, 549] width 91 height 51
click at [421, 543] on input "checkbox" at bounding box center [425, 548] width 11 height 11
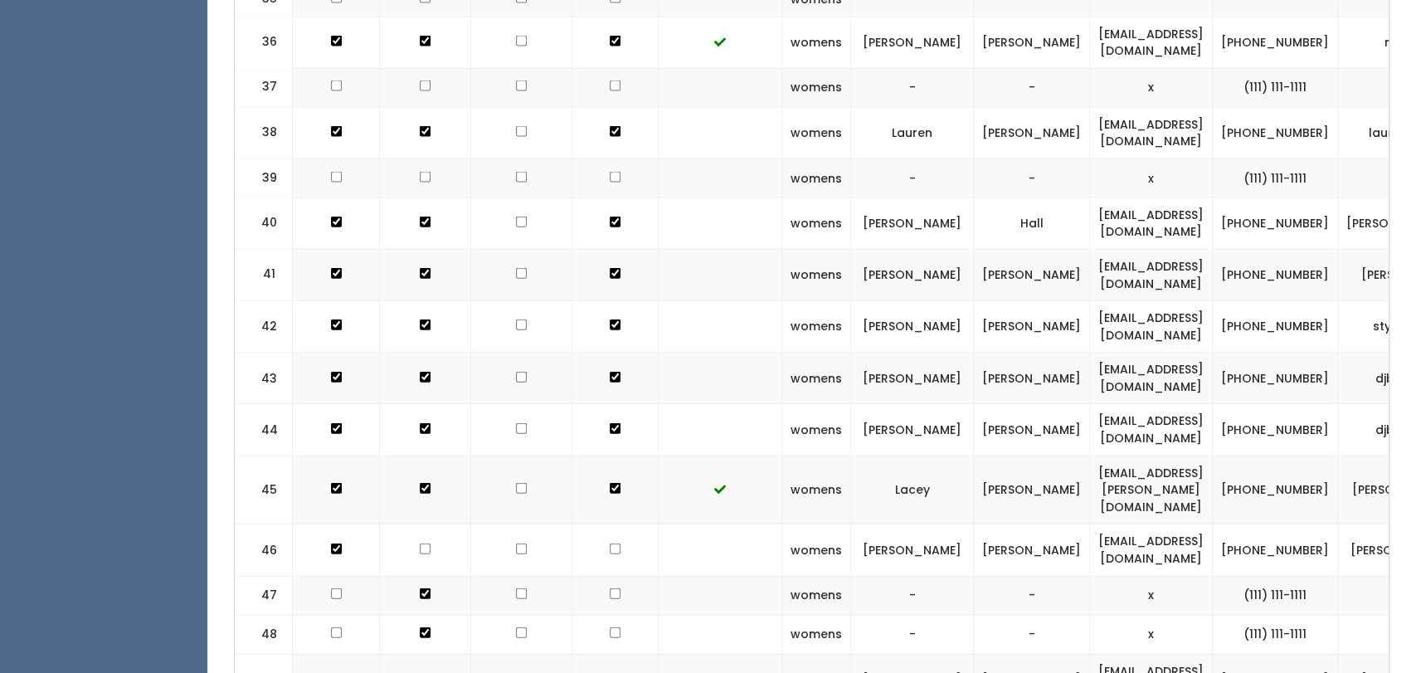
checkbox input "true"
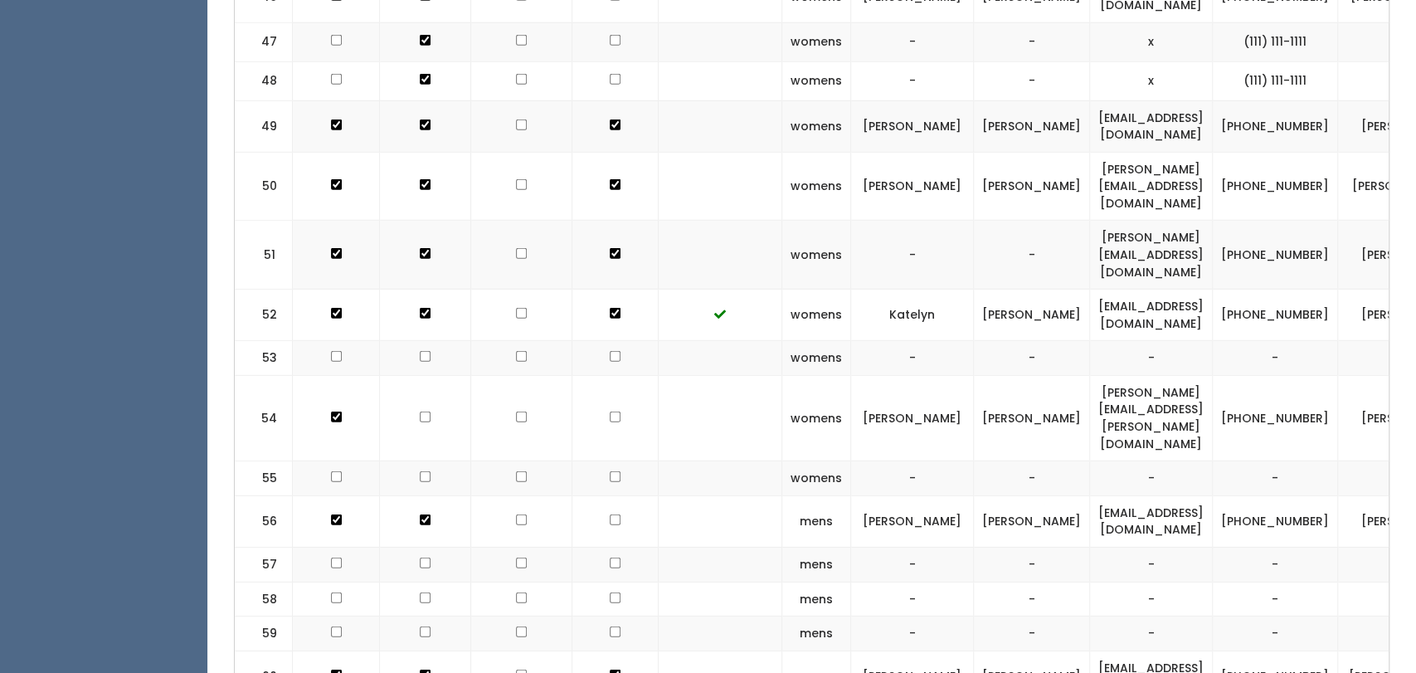
scroll to position [3049, 0]
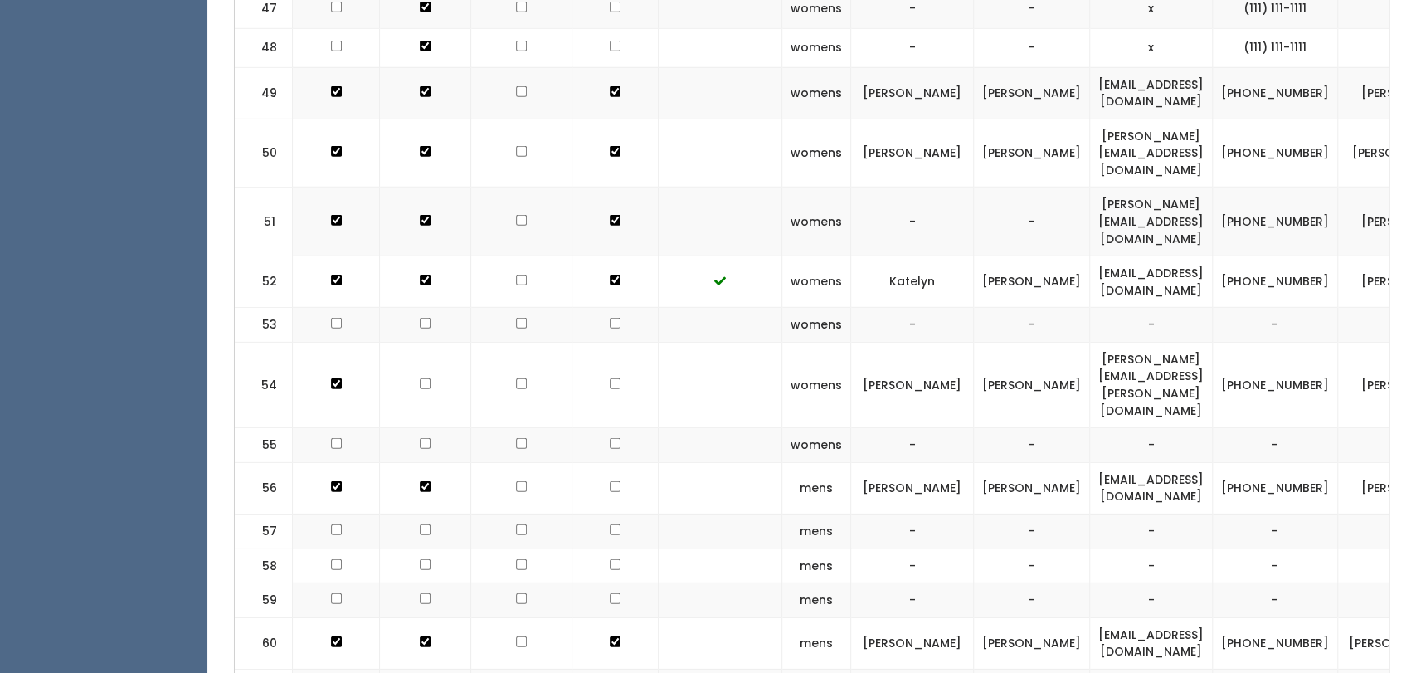
click at [420, 378] on input "checkbox" at bounding box center [425, 383] width 11 height 11
checkbox input "true"
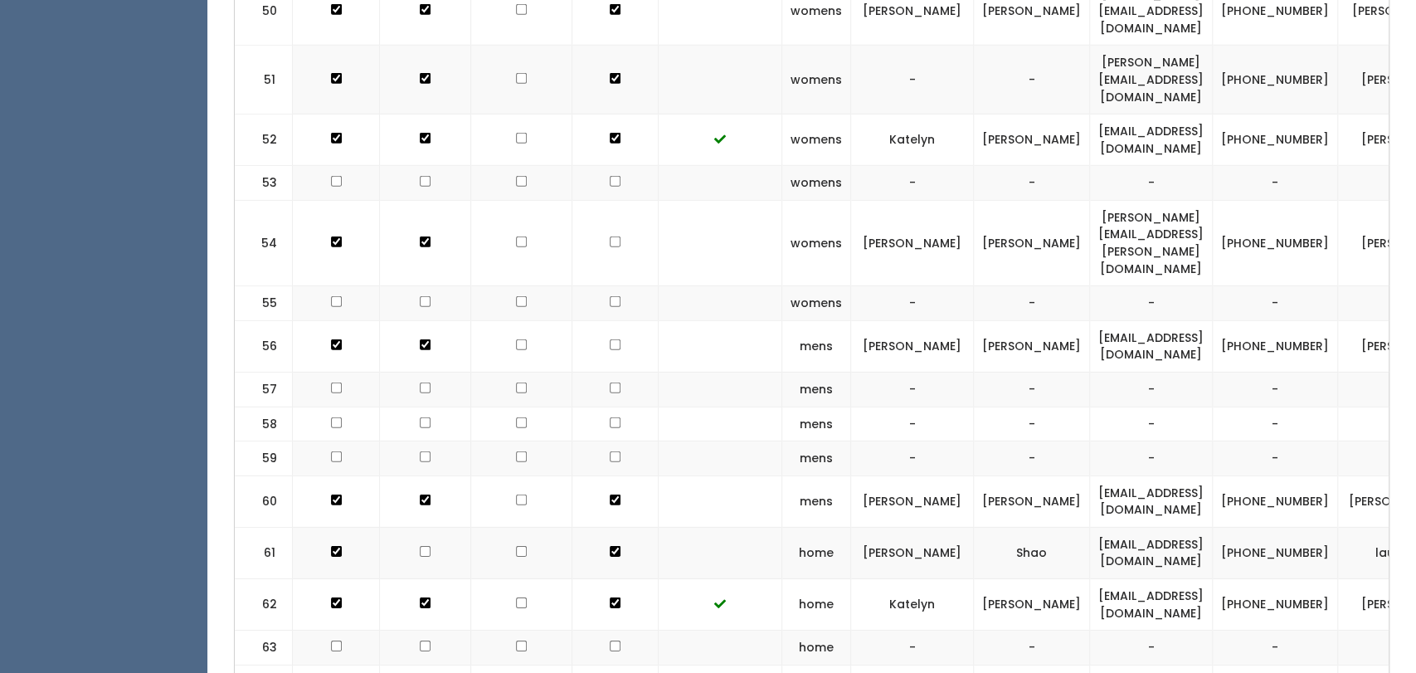
scroll to position [3192, 0]
click at [420, 544] on input "checkbox" at bounding box center [425, 549] width 11 height 11
checkbox input "true"
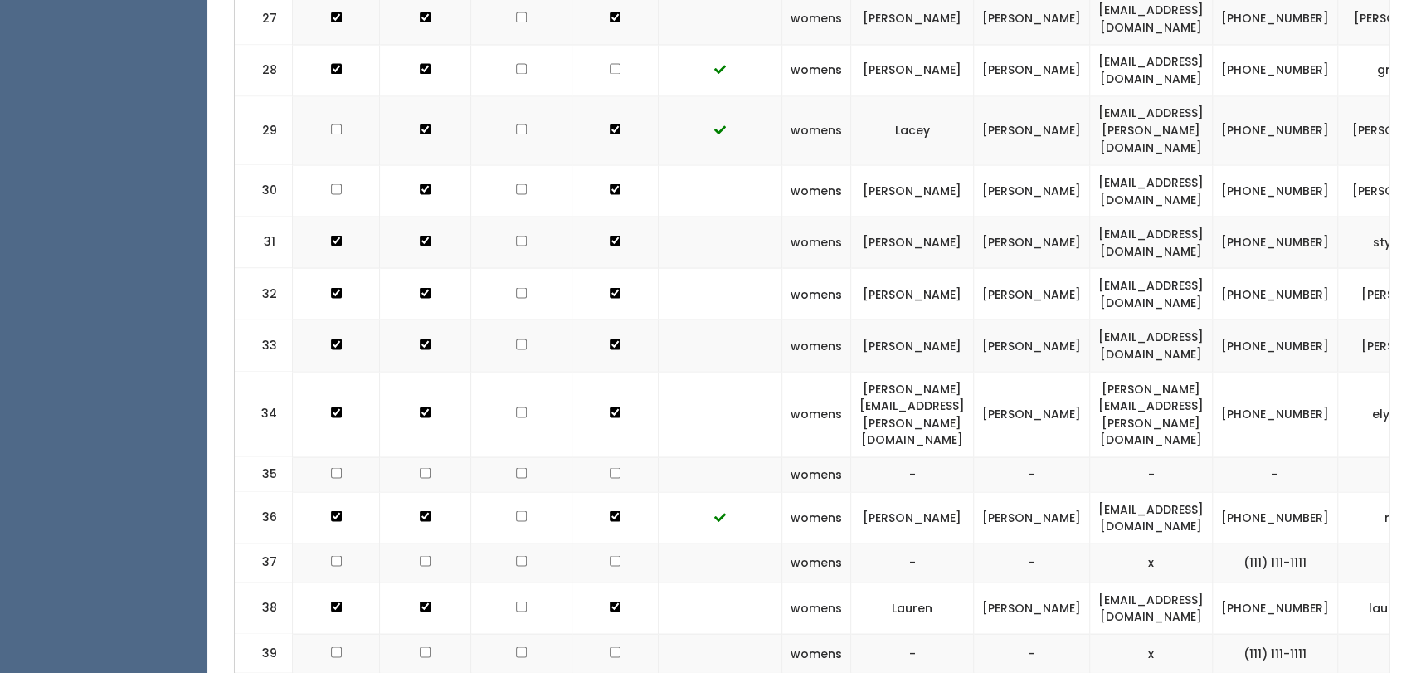
scroll to position [2038, 0]
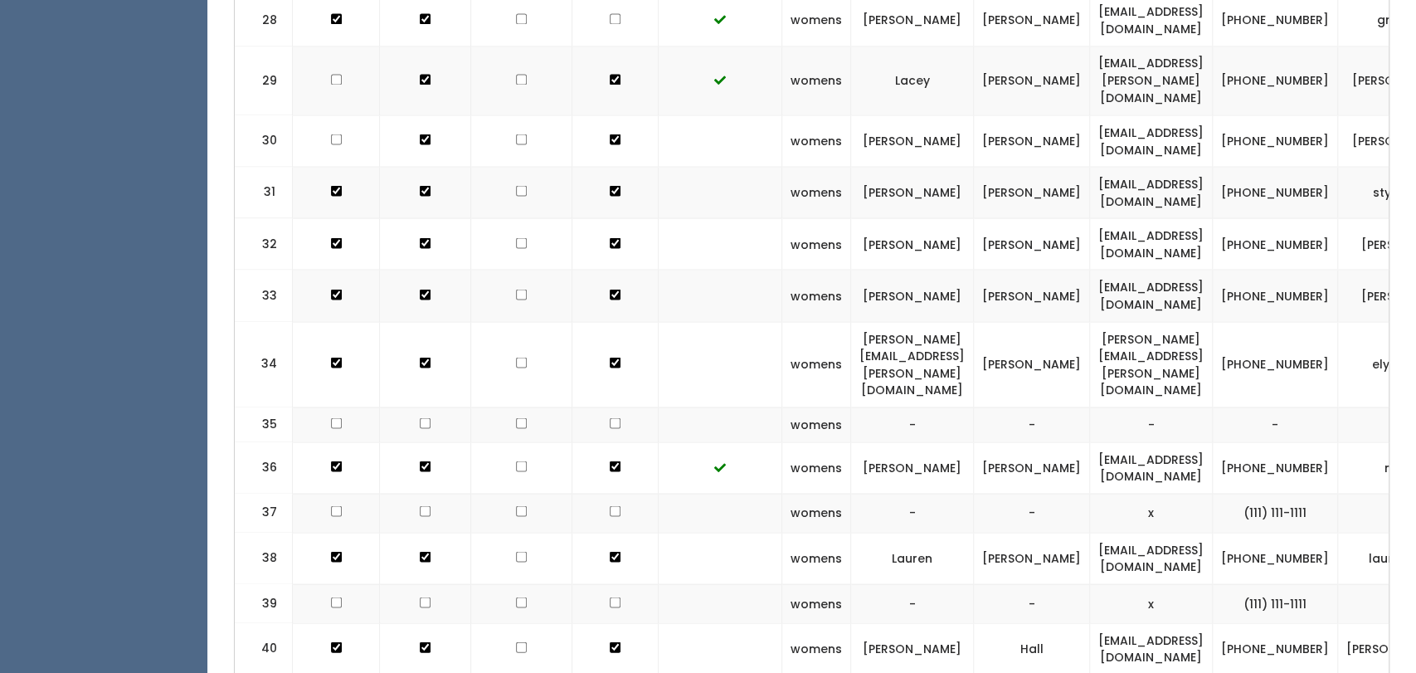
click at [428, 493] on td at bounding box center [425, 512] width 91 height 39
click at [421, 505] on input "checkbox" at bounding box center [425, 510] width 11 height 11
checkbox input "true"
click at [417, 583] on td at bounding box center [425, 602] width 91 height 39
click at [420, 597] on input "checkbox" at bounding box center [425, 602] width 11 height 11
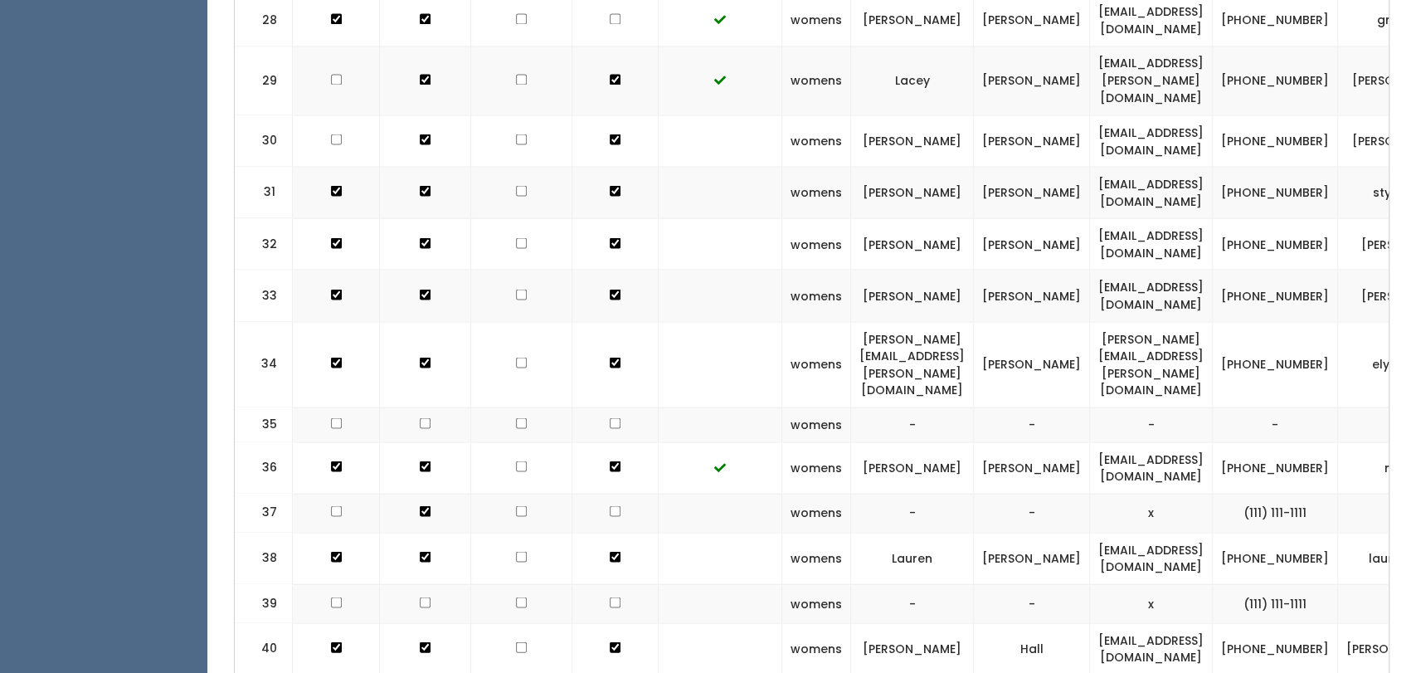
checkbox input "true"
